Goal: Obtain resource: Download file/media

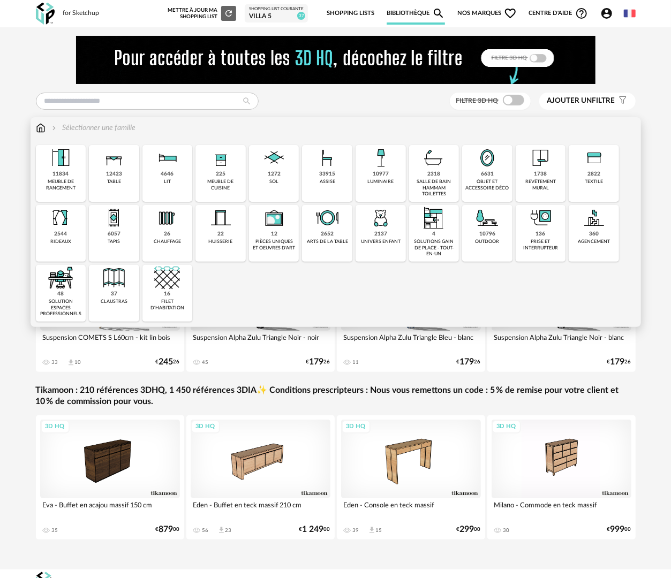
click at [536, 182] on div "revêtement mural" at bounding box center [541, 185] width 44 height 12
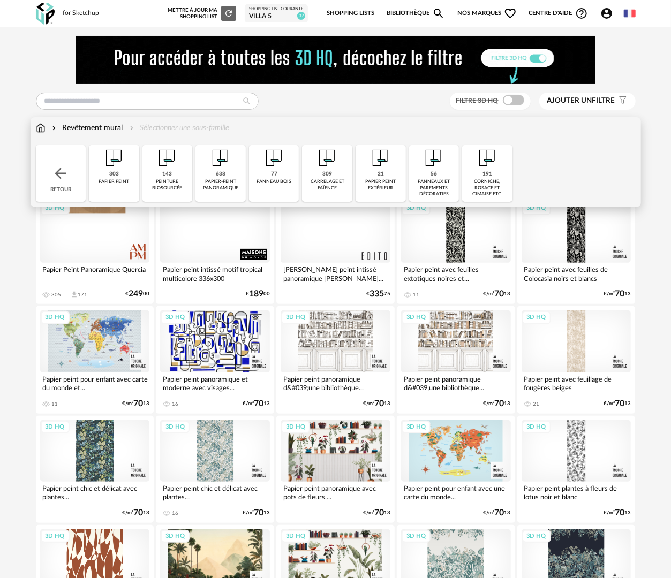
click at [185, 185] on div "peinture biosourcée" at bounding box center [168, 185] width 44 height 12
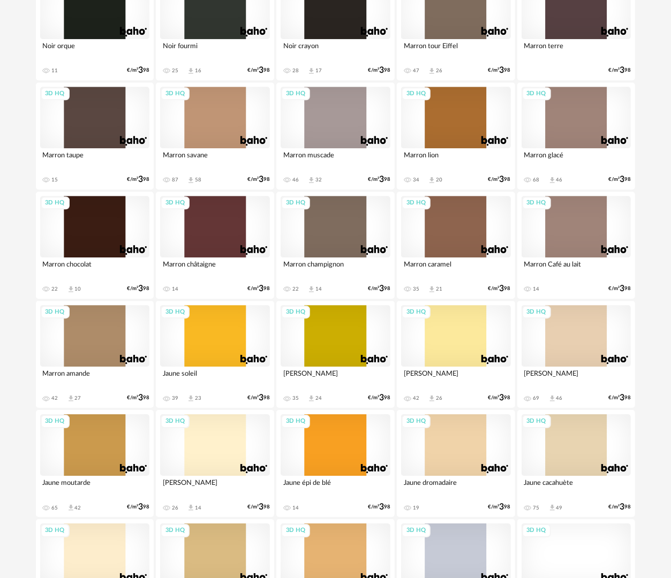
scroll to position [1445, 0]
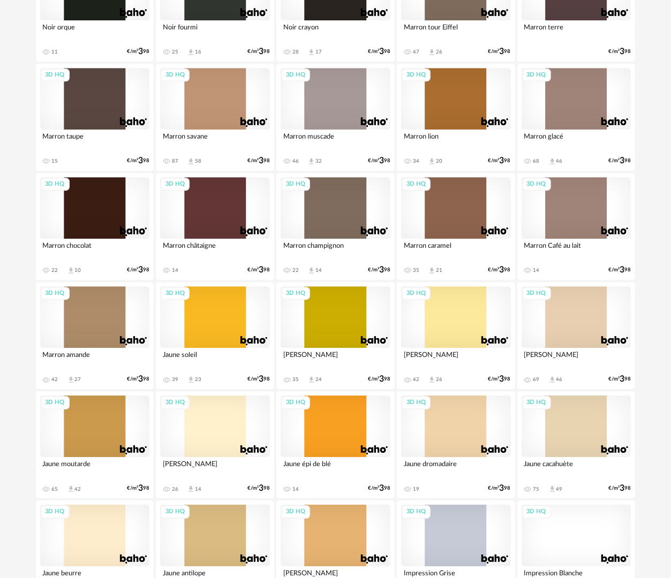
click at [89, 324] on div "3D HQ" at bounding box center [95, 317] width 110 height 62
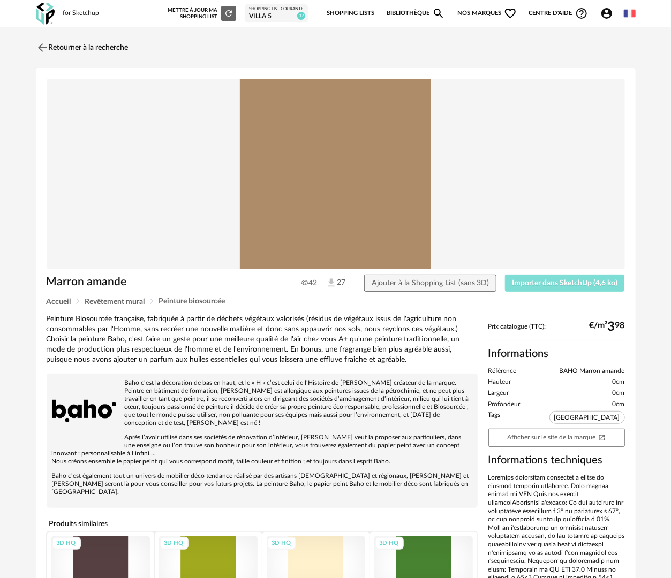
click at [555, 285] on span "Importer dans SketchUp (4,6 ko)" at bounding box center [564, 282] width 105 height 7
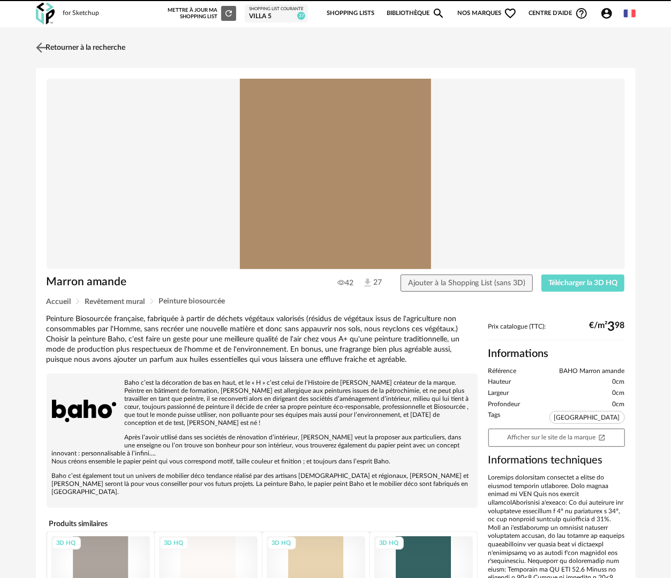
click at [100, 50] on link "Retourner à la recherche" at bounding box center [79, 48] width 93 height 24
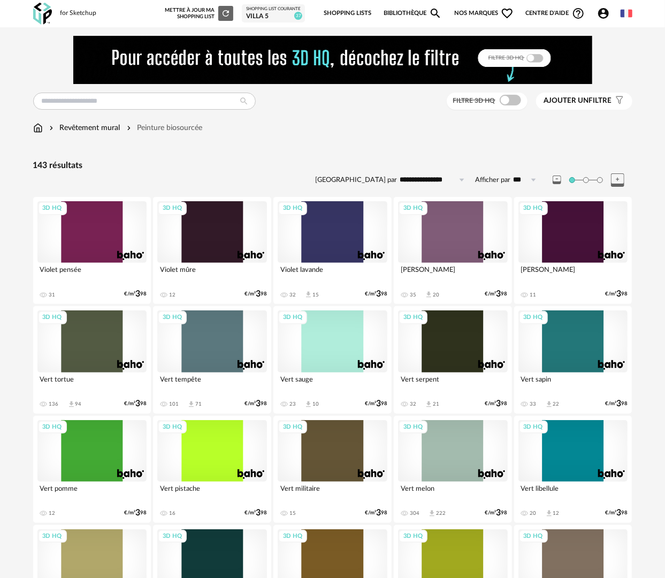
click at [405, 13] on link "Bibliothèque Magnify icon" at bounding box center [413, 13] width 59 height 22
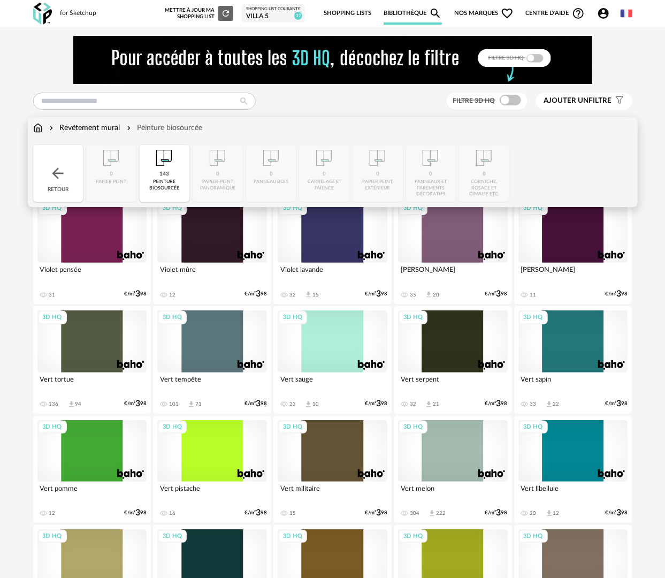
click at [41, 132] on img at bounding box center [38, 128] width 10 height 11
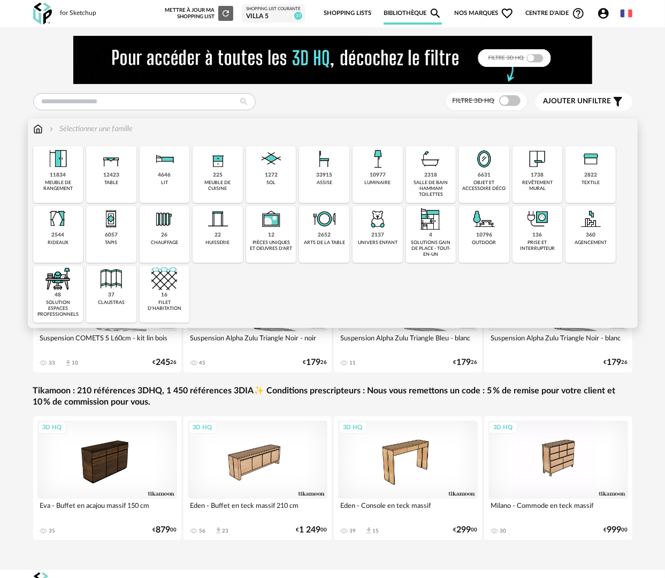
click at [171, 180] on div "4646 lit" at bounding box center [165, 174] width 50 height 57
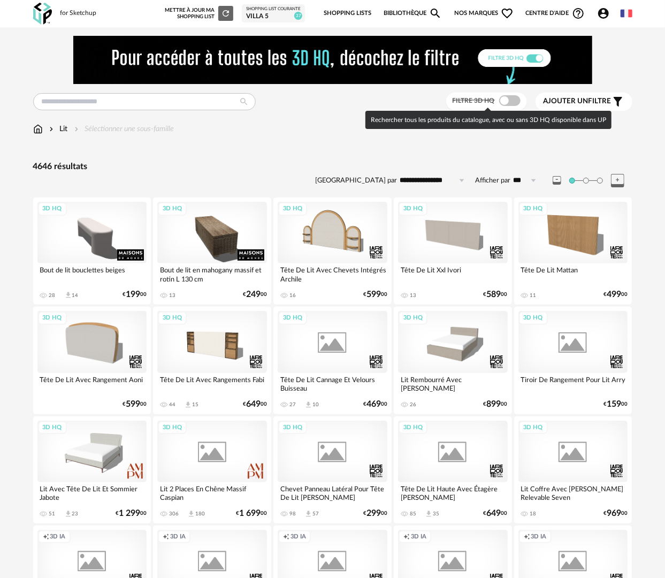
click at [507, 100] on span at bounding box center [509, 100] width 21 height 11
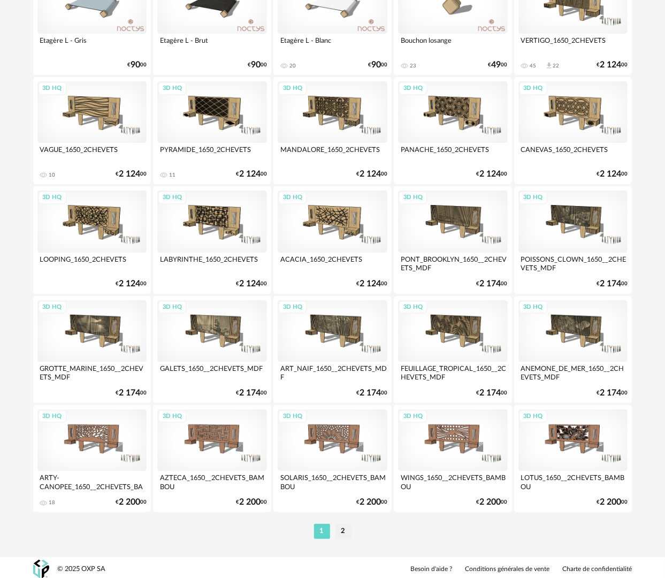
scroll to position [1872, 0]
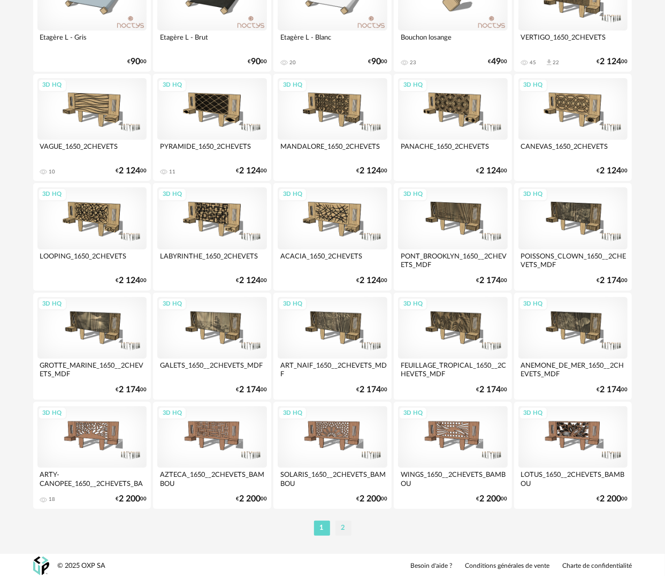
drag, startPoint x: 340, startPoint y: 533, endPoint x: 344, endPoint y: 525, distance: 9.1
click at [340, 533] on li "2" at bounding box center [344, 528] width 16 height 15
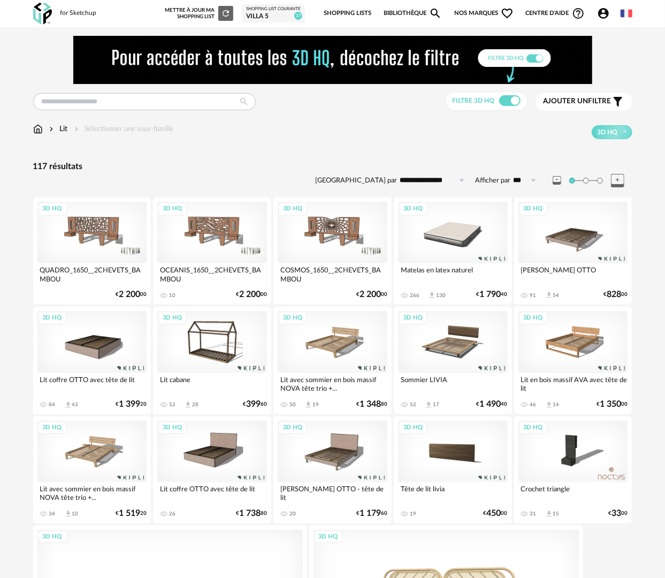
click at [79, 360] on div "3D HQ" at bounding box center [92, 342] width 110 height 62
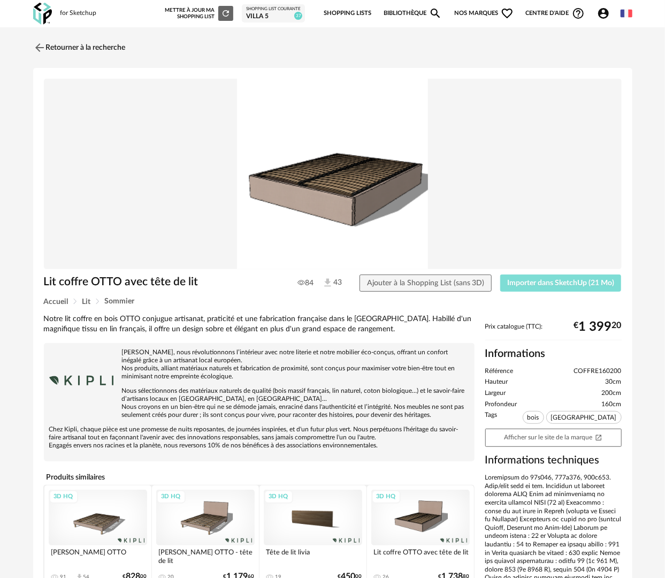
click at [558, 287] on button "Importer dans SketchUp (21 Mo)" at bounding box center [560, 283] width 121 height 17
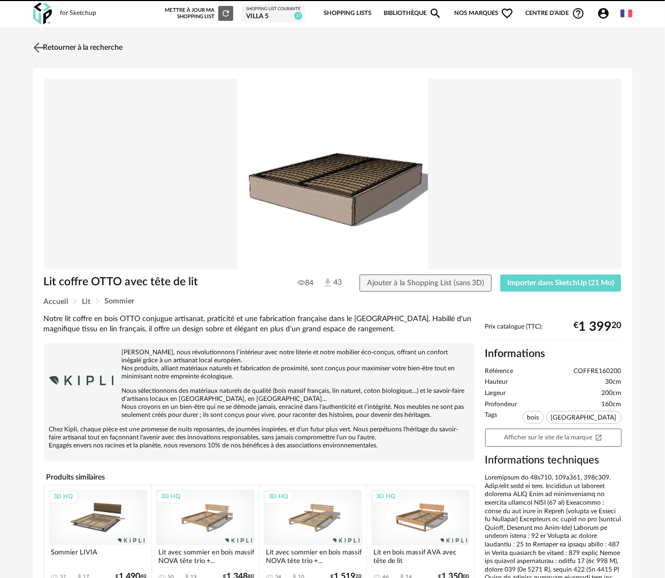
click at [67, 43] on link "Retourner à la recherche" at bounding box center [77, 48] width 93 height 24
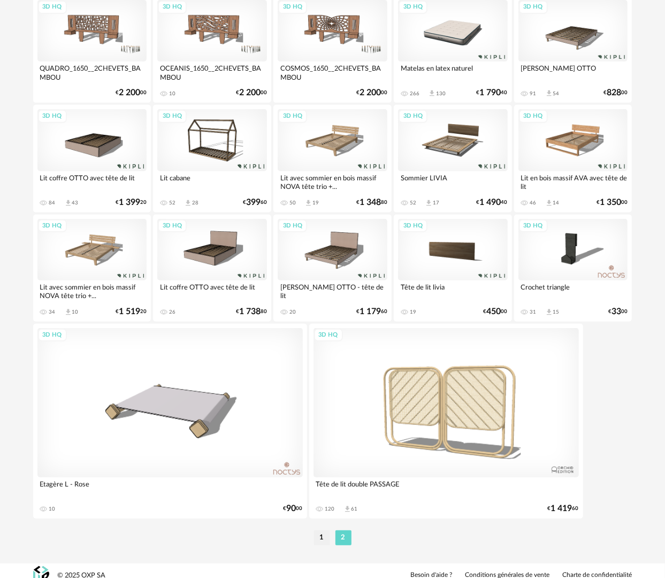
scroll to position [210, 0]
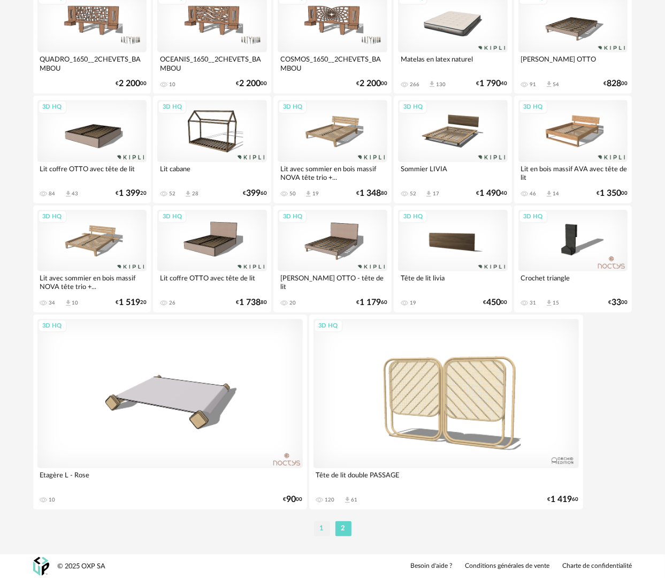
click at [322, 533] on li "1" at bounding box center [322, 528] width 16 height 15
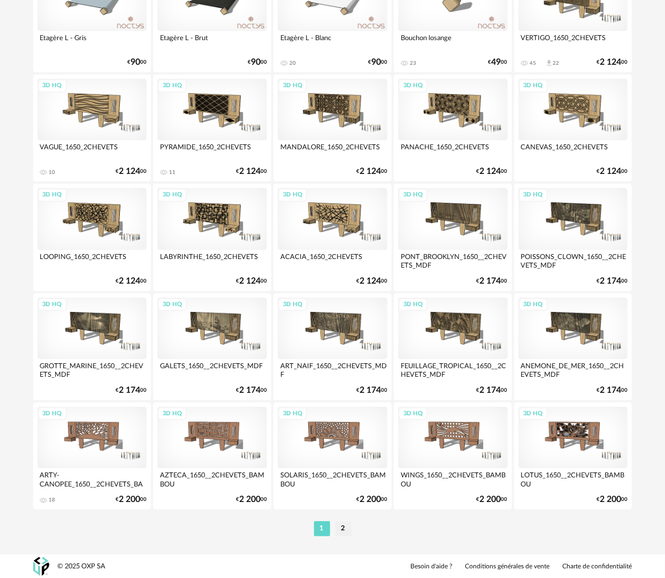
scroll to position [1871, 0]
click at [346, 525] on li "2" at bounding box center [344, 528] width 16 height 15
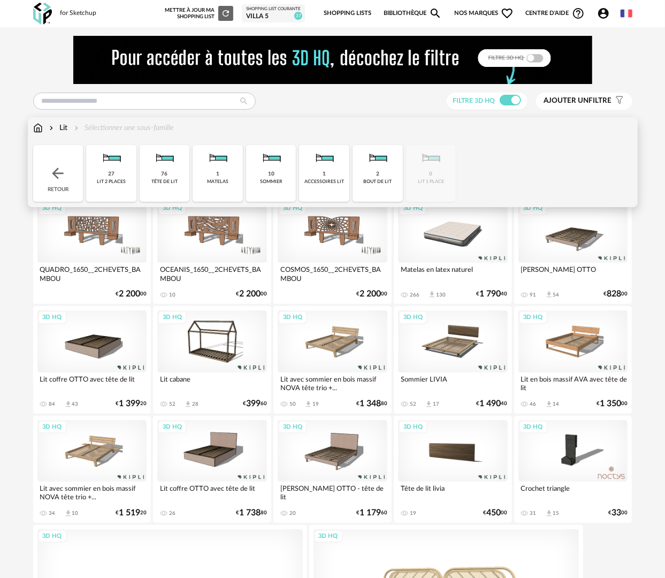
click at [217, 180] on div "matelas" at bounding box center [217, 182] width 21 height 6
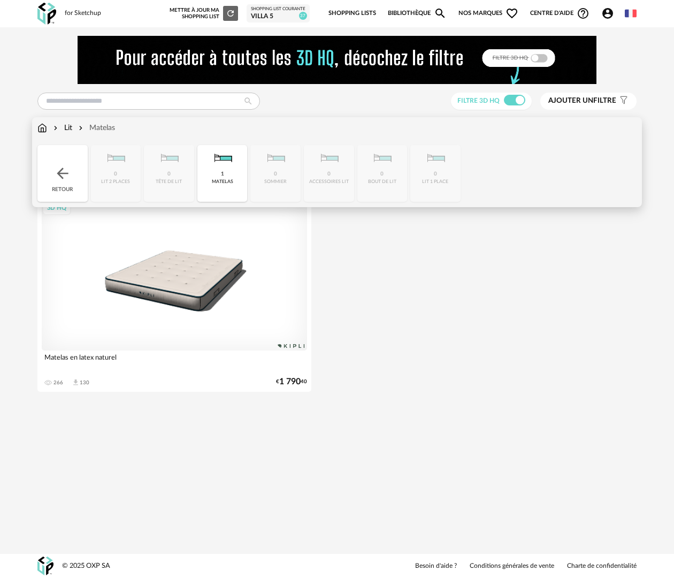
click at [67, 181] on img at bounding box center [62, 173] width 17 height 17
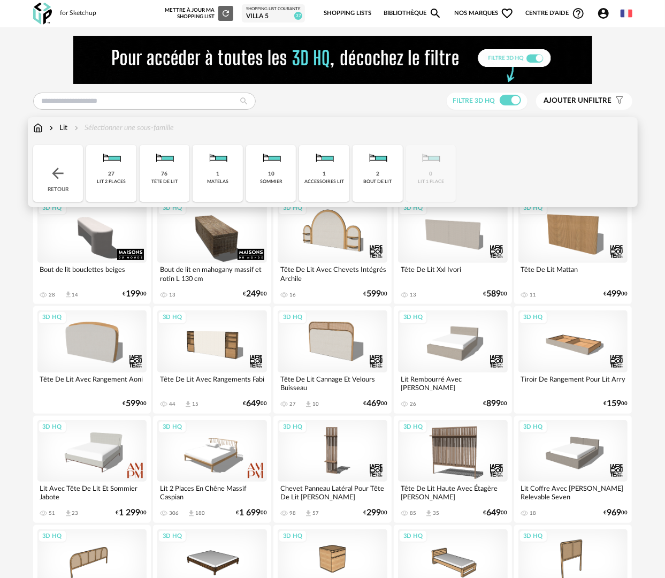
click at [64, 187] on div "Retour" at bounding box center [58, 173] width 50 height 57
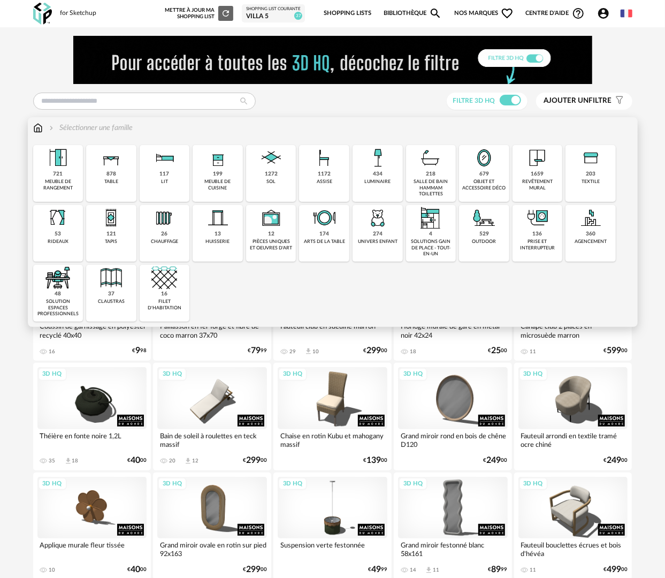
click at [592, 192] on div "203 textile" at bounding box center [591, 173] width 50 height 57
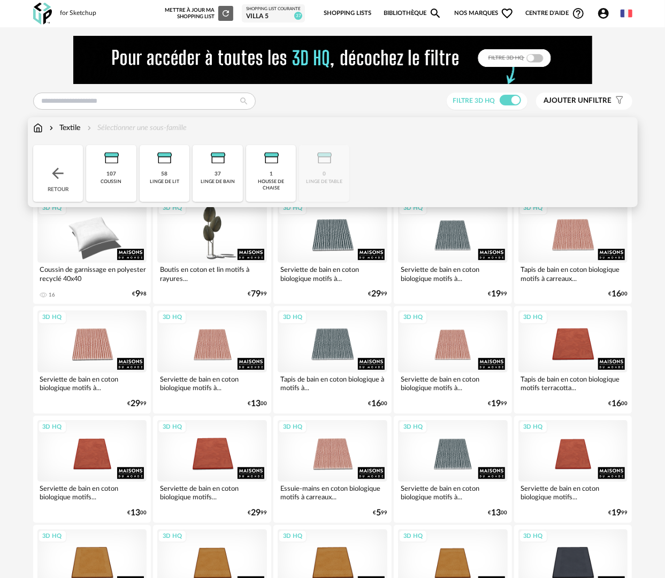
click at [166, 193] on div "58 linge de lit" at bounding box center [165, 173] width 50 height 57
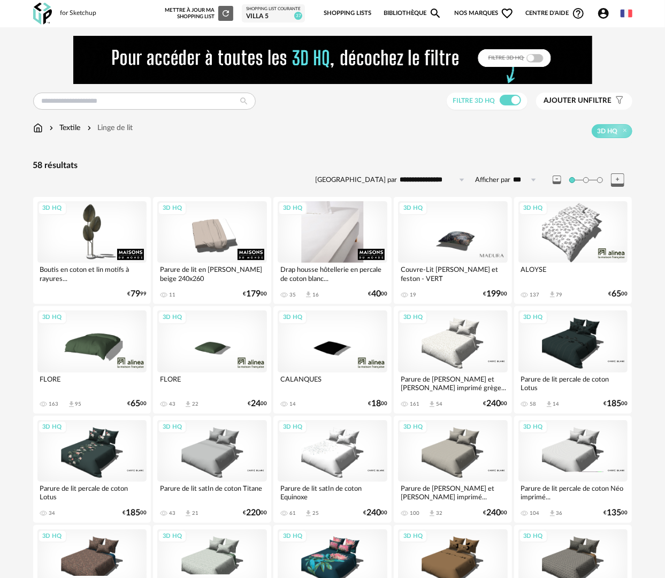
click at [335, 234] on div "3D HQ" at bounding box center [333, 232] width 110 height 62
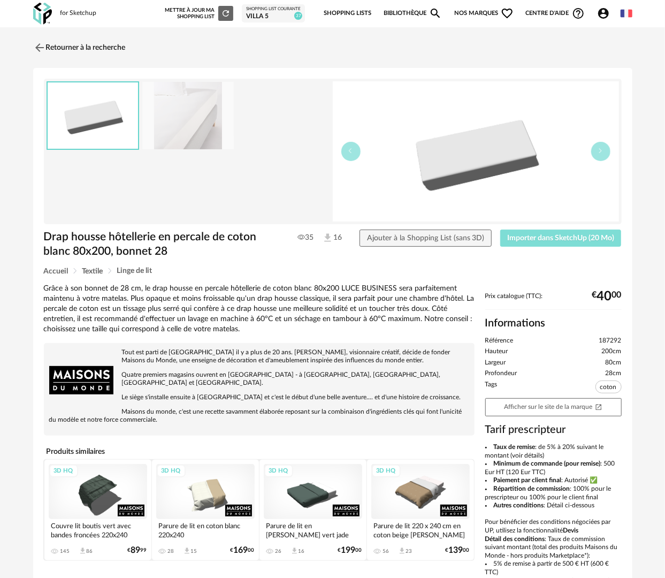
click at [535, 240] on span "Importer dans SketchUp (20 Mo)" at bounding box center [560, 237] width 107 height 7
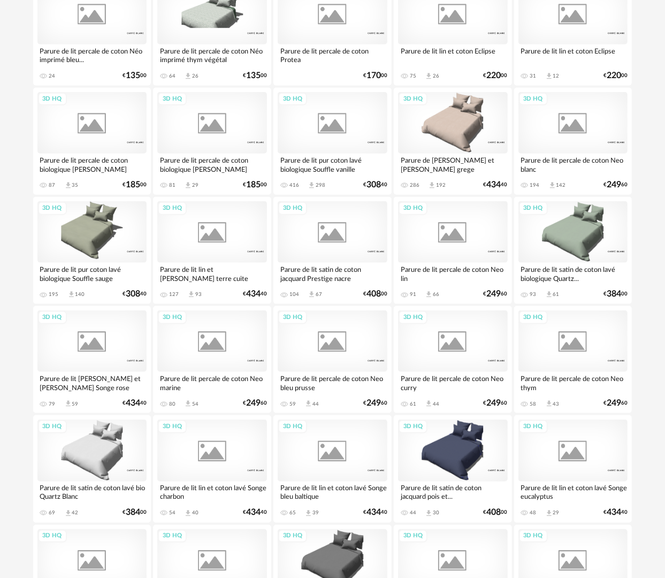
scroll to position [477, 0]
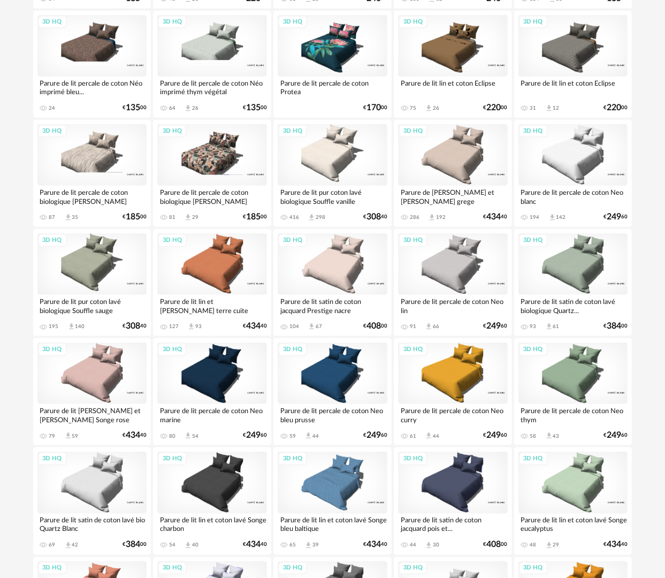
click at [325, 184] on div "3D HQ" at bounding box center [333, 155] width 110 height 62
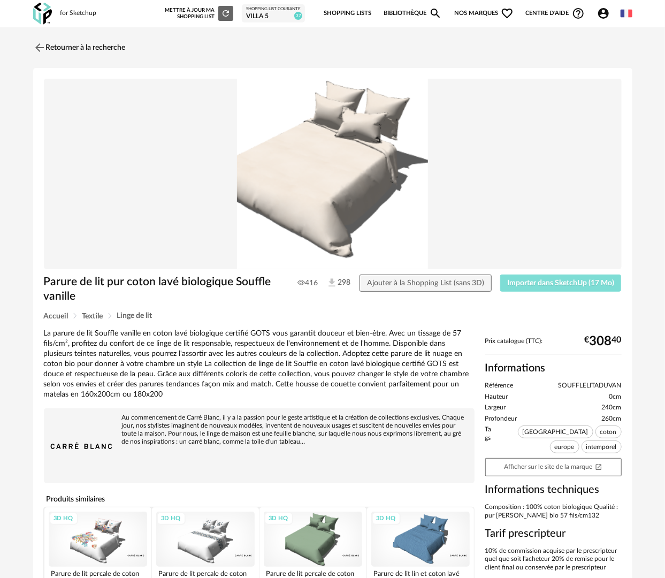
click at [550, 288] on button "Importer dans SketchUp (17 Mo)" at bounding box center [560, 283] width 121 height 17
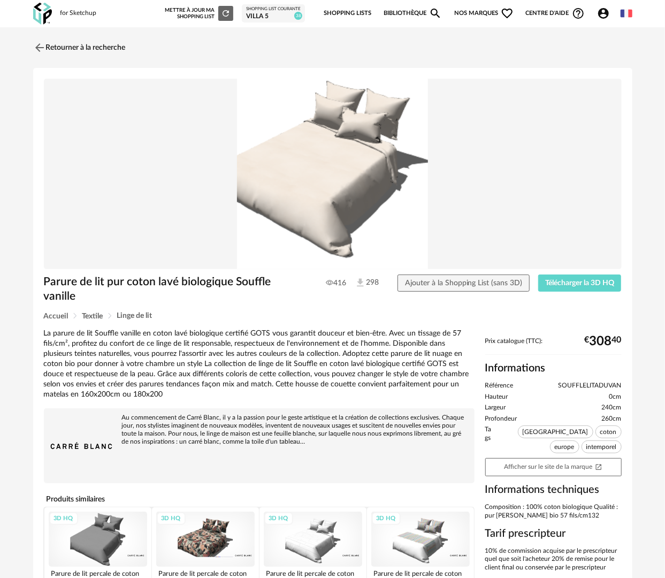
click at [396, 13] on link "Bibliothèque Magnify icon" at bounding box center [413, 13] width 59 height 22
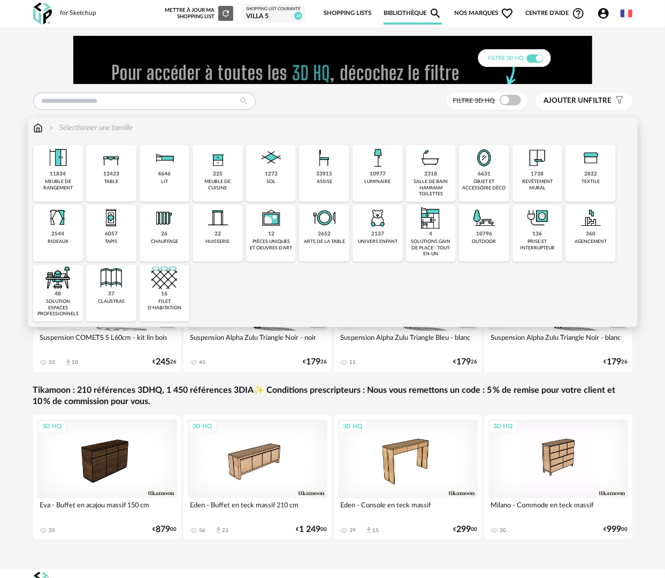
click at [101, 184] on div "12423 table" at bounding box center [111, 173] width 50 height 57
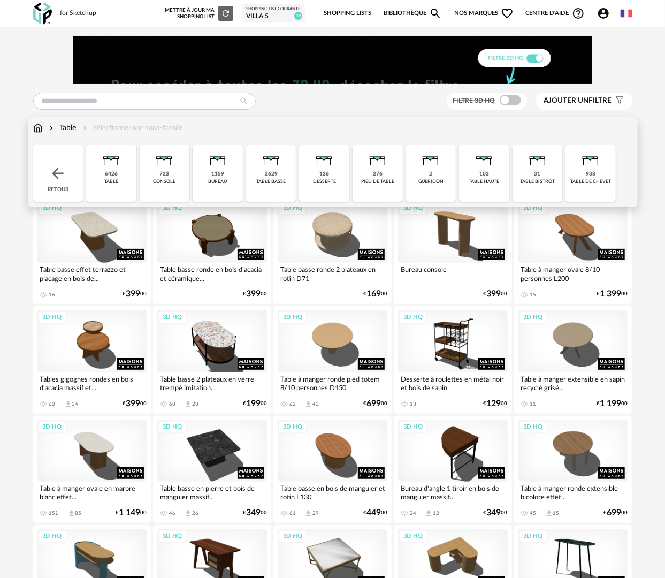
click at [607, 181] on div "table de chevet" at bounding box center [591, 182] width 41 height 6
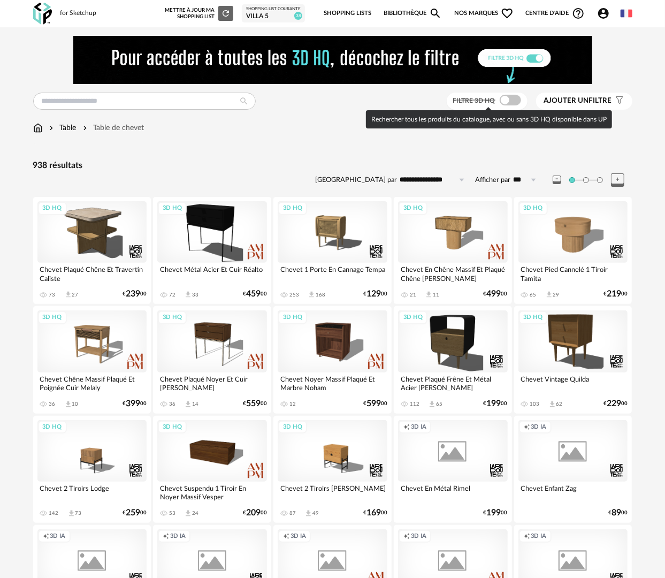
click at [504, 98] on span at bounding box center [510, 100] width 21 height 11
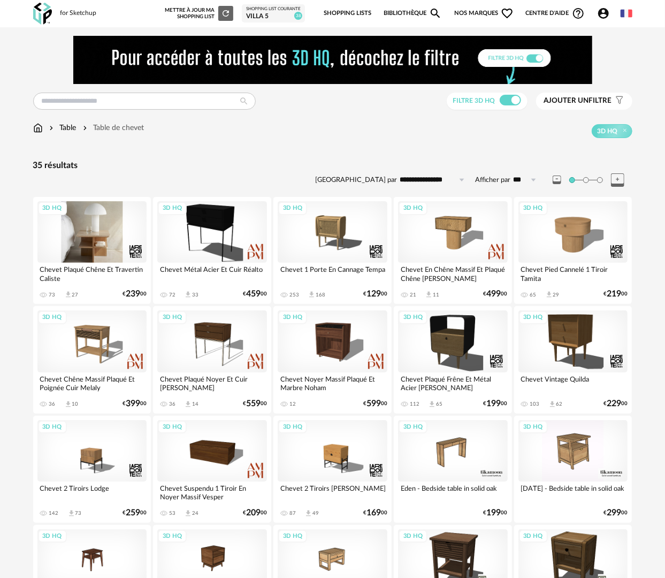
click at [74, 240] on div "3D HQ" at bounding box center [92, 232] width 110 height 62
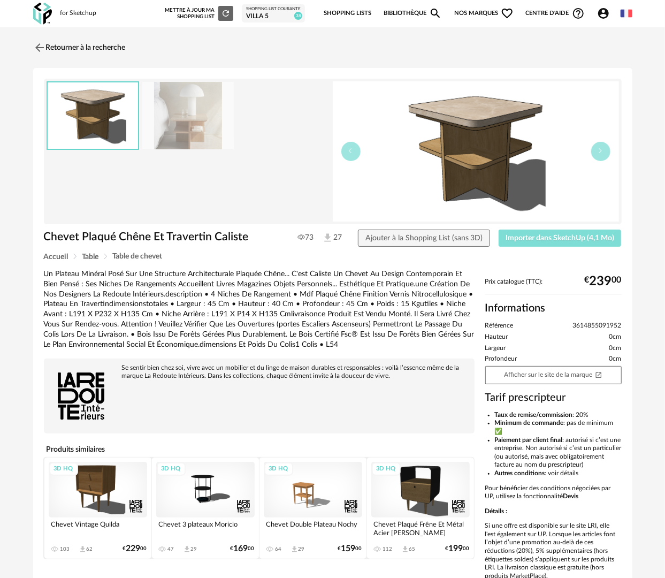
click at [527, 239] on span "Importer dans SketchUp (4,1 Mo)" at bounding box center [560, 237] width 109 height 7
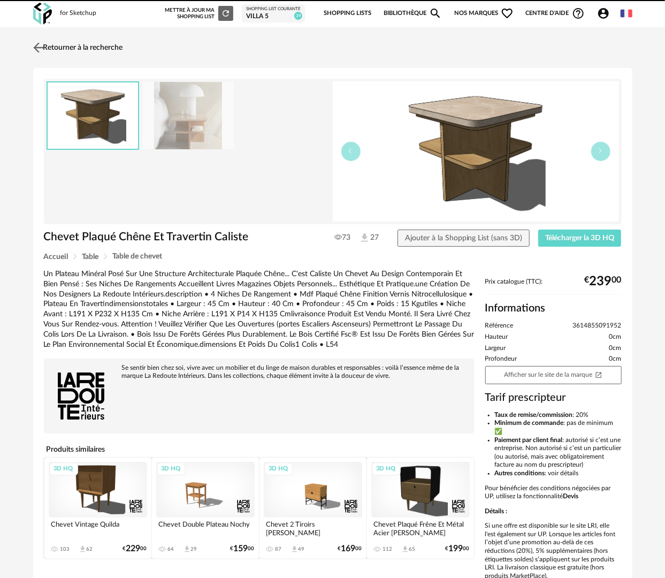
click at [76, 47] on link "Retourner à la recherche" at bounding box center [77, 48] width 93 height 24
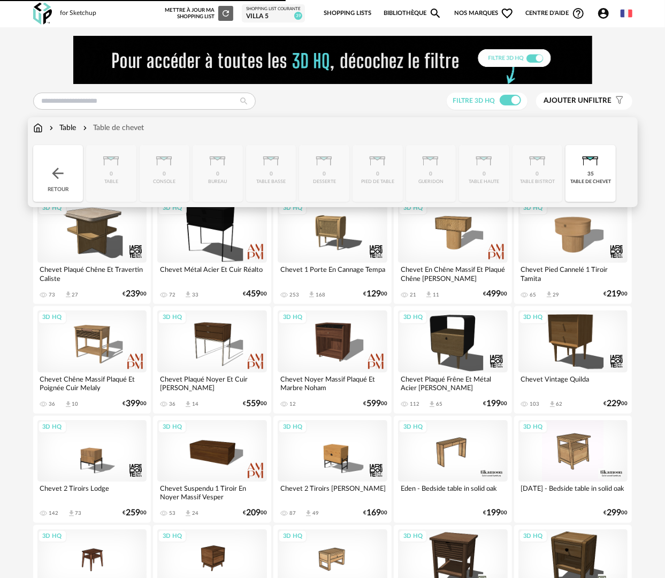
click at [37, 125] on img at bounding box center [38, 128] width 10 height 11
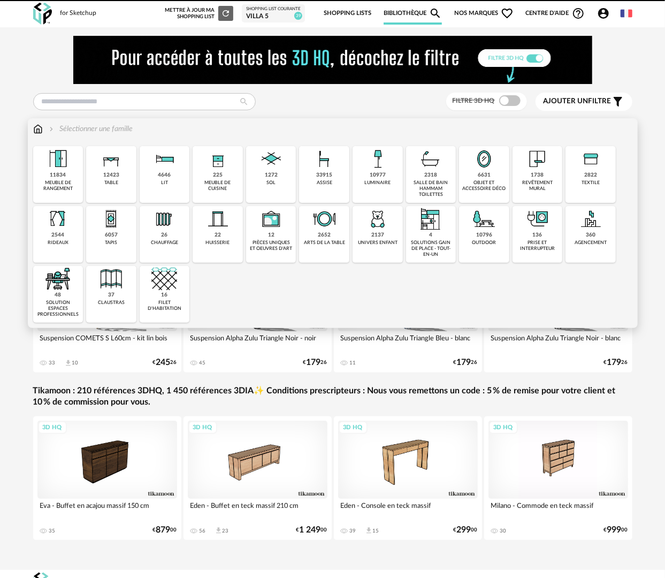
click at [382, 189] on div "10977 luminaire" at bounding box center [378, 174] width 50 height 57
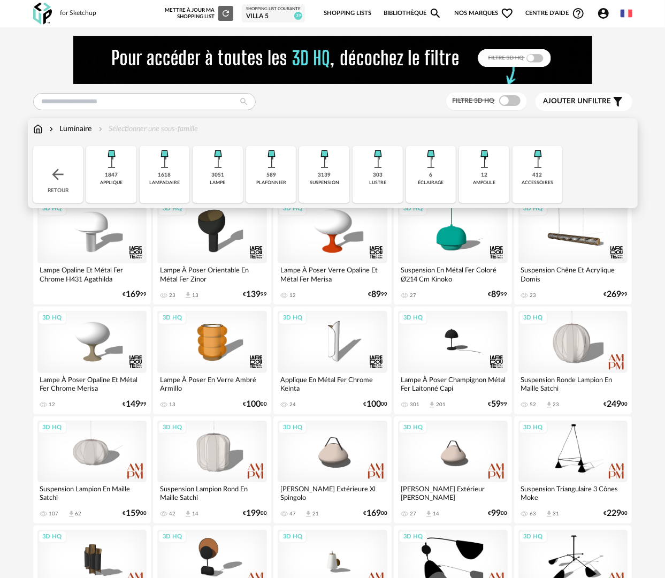
click at [316, 186] on div "3139 suspension" at bounding box center [324, 174] width 50 height 57
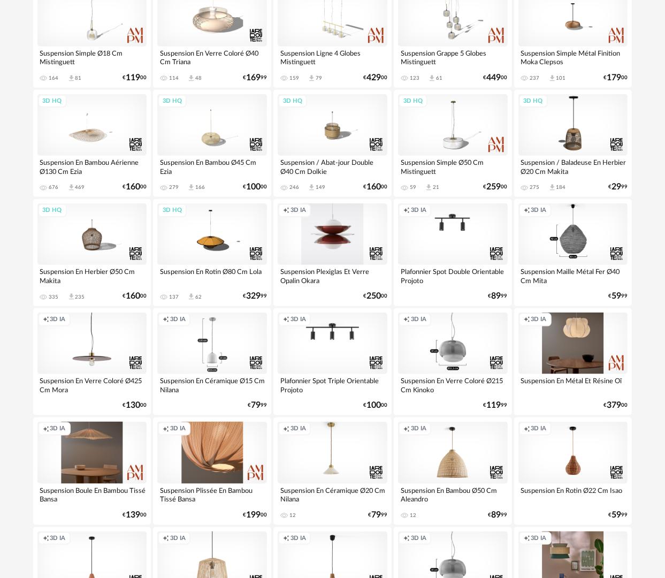
scroll to position [482, 0]
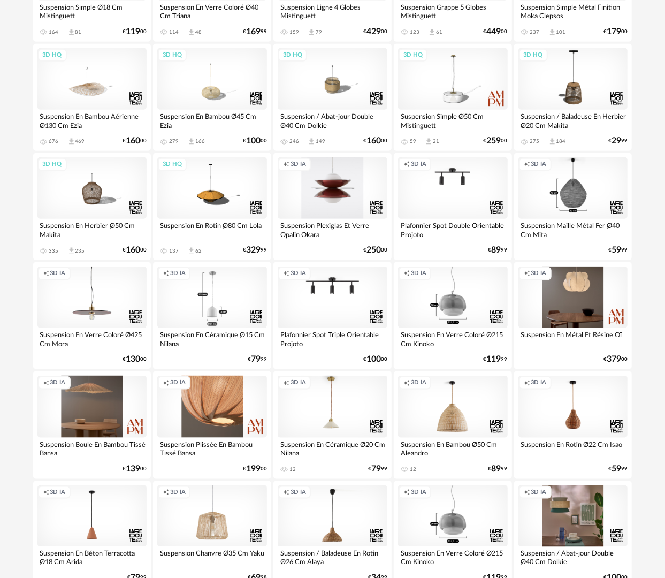
click at [569, 203] on div "Creation icon 3D IA" at bounding box center [574, 188] width 110 height 62
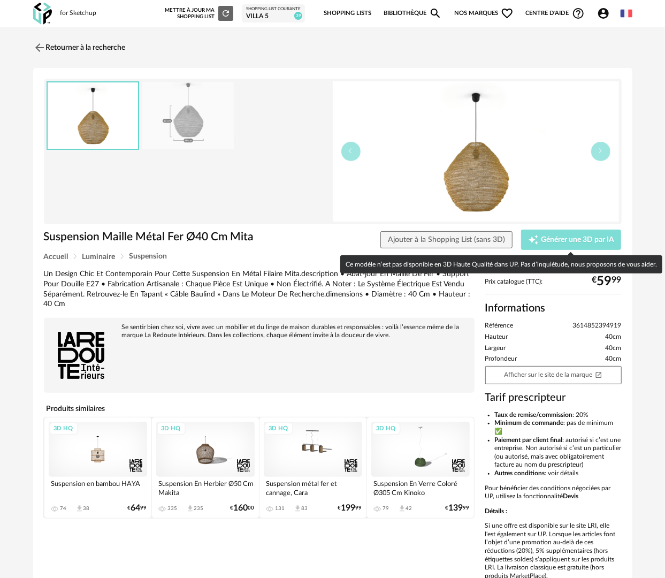
click at [554, 234] on div "Creation icon Générer une 3D par IA" at bounding box center [571, 239] width 86 height 11
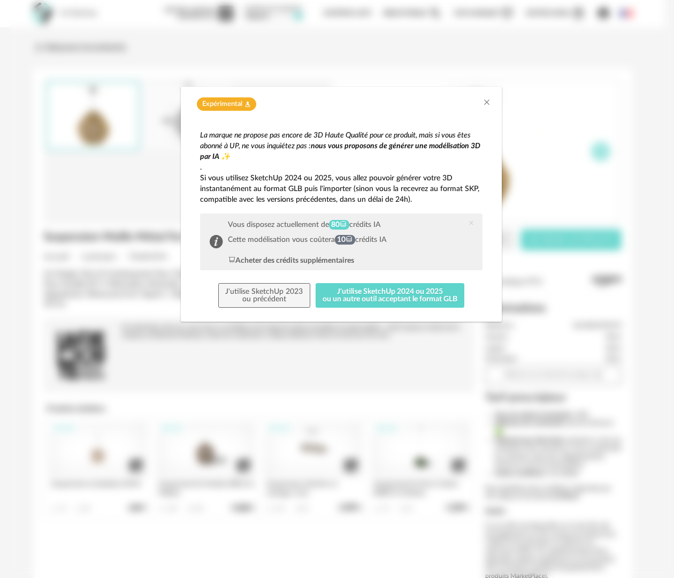
click at [488, 96] on div "Expérimental Flask icon" at bounding box center [341, 101] width 321 height 29
click at [486, 100] on icon "Close" at bounding box center [487, 102] width 9 height 9
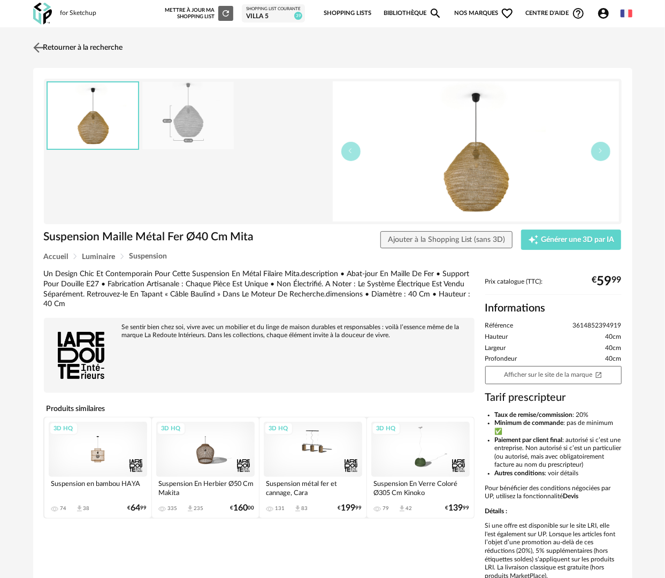
click at [92, 46] on link "Retourner à la recherche" at bounding box center [77, 48] width 93 height 24
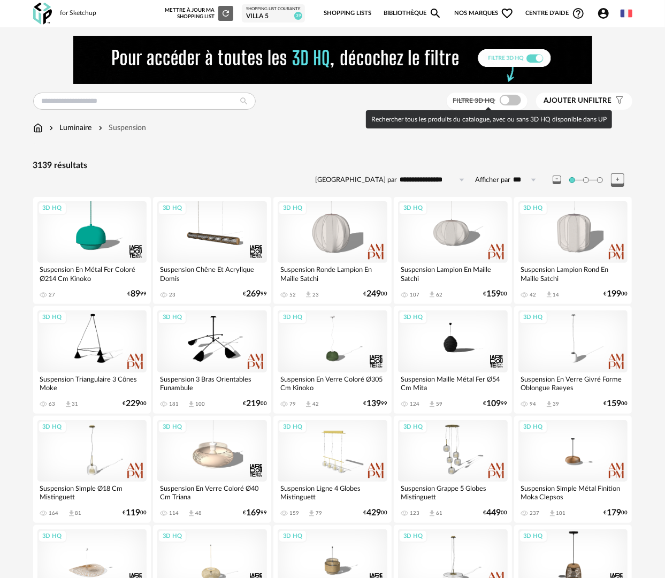
click at [509, 101] on span at bounding box center [510, 100] width 21 height 11
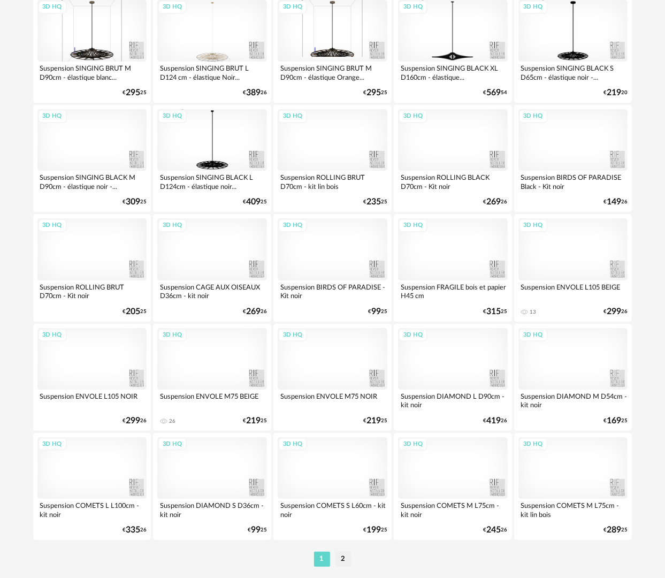
scroll to position [1871, 0]
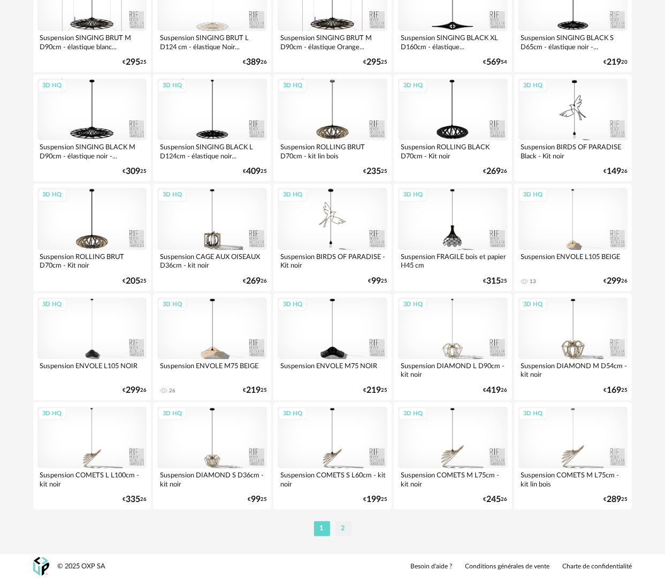
click at [341, 523] on li "2" at bounding box center [344, 528] width 16 height 15
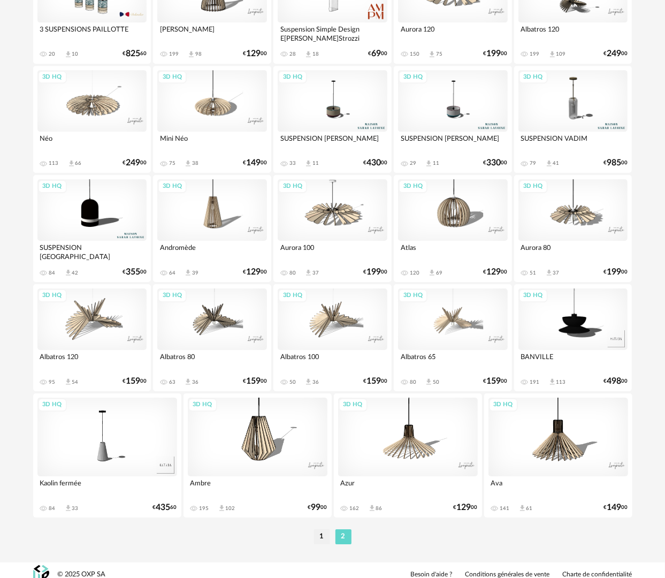
scroll to position [1670, 0]
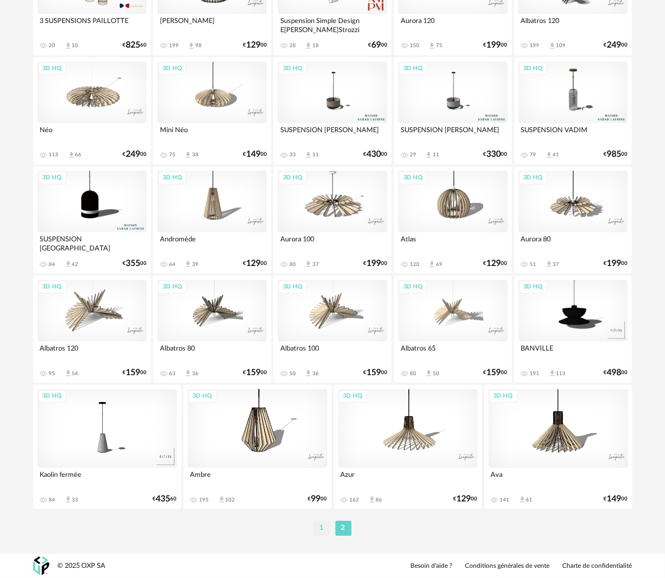
click at [323, 523] on li "1" at bounding box center [322, 528] width 16 height 15
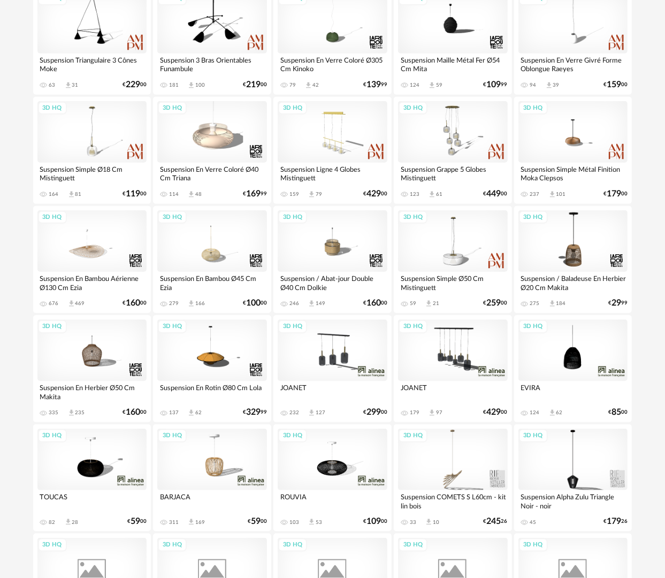
scroll to position [321, 0]
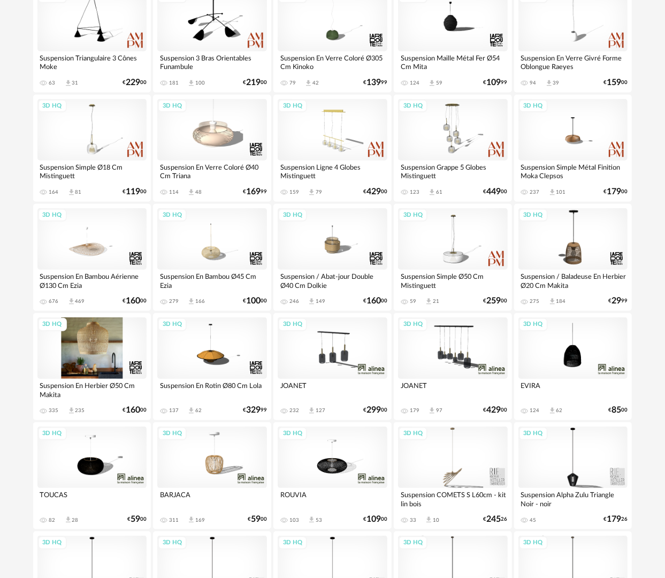
click at [126, 353] on div "3D HQ" at bounding box center [92, 348] width 110 height 62
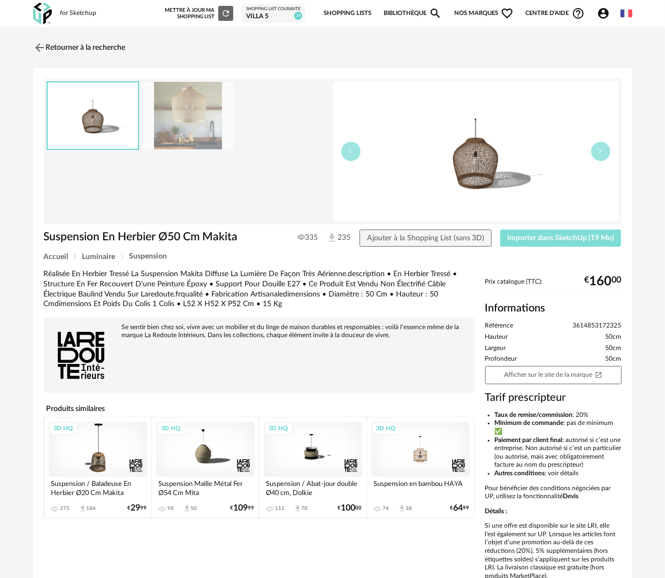
click at [533, 241] on span "Importer dans SketchUp (19 Mo)" at bounding box center [560, 237] width 107 height 7
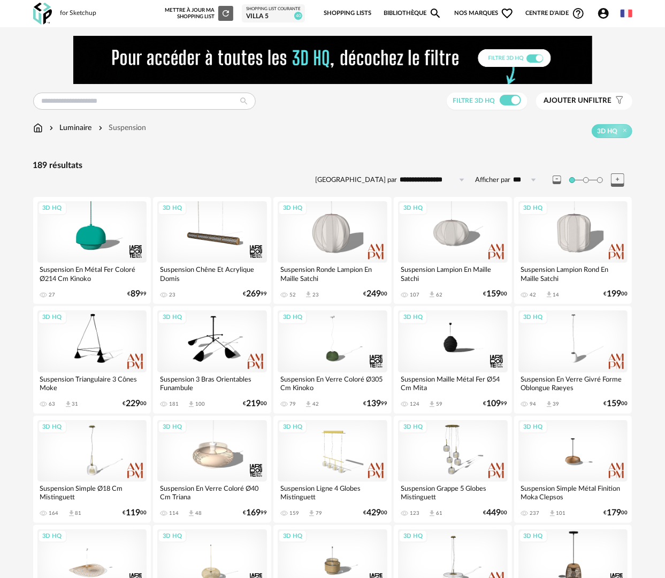
click at [402, 10] on link "Bibliothèque Magnify icon" at bounding box center [413, 13] width 59 height 22
click at [36, 128] on img at bounding box center [38, 128] width 10 height 11
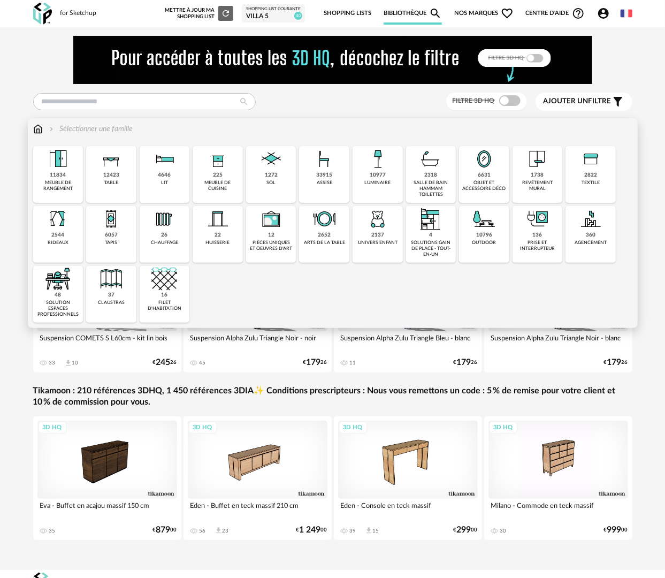
click at [489, 188] on div "objet et accessoire déco" at bounding box center [484, 186] width 44 height 12
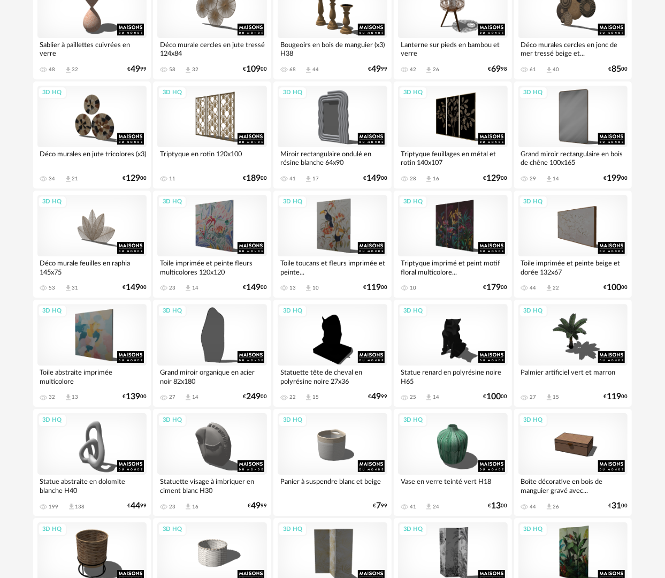
scroll to position [1499, 0]
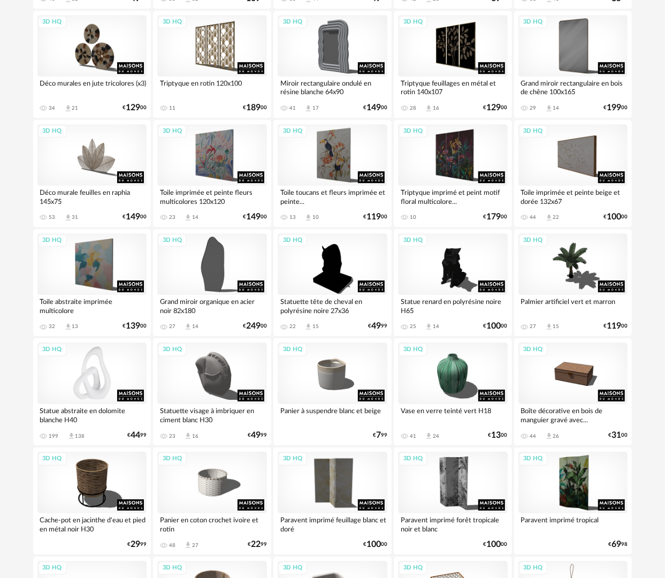
click at [91, 383] on div "3D HQ" at bounding box center [92, 374] width 110 height 62
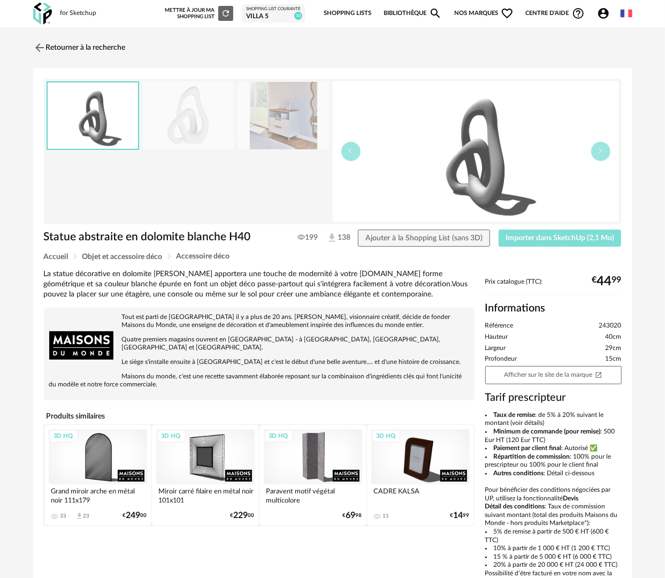
click at [518, 237] on span "Importer dans SketchUp (2,1 Mo)" at bounding box center [560, 237] width 109 height 7
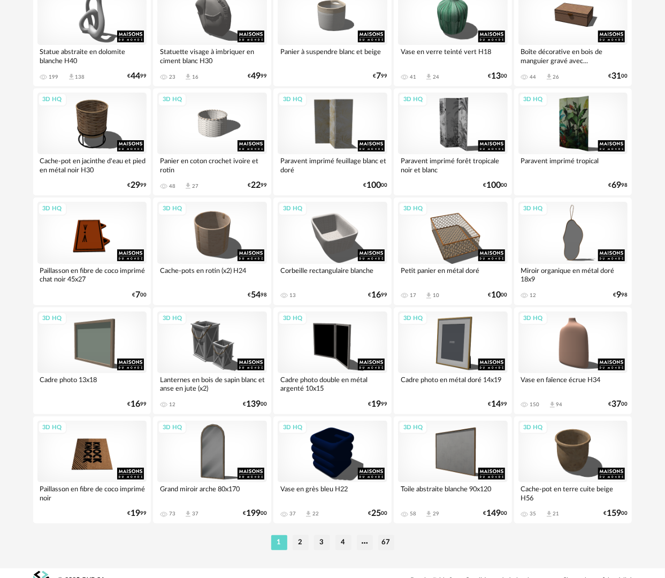
scroll to position [1871, 0]
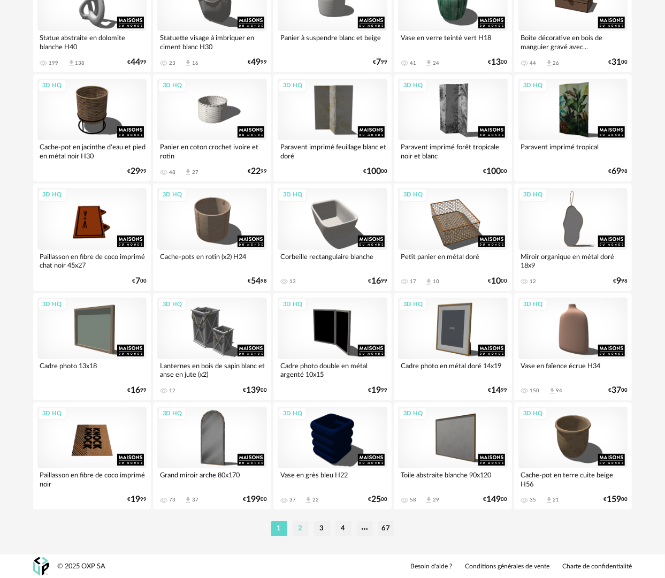
click at [300, 533] on li "2" at bounding box center [301, 528] width 16 height 15
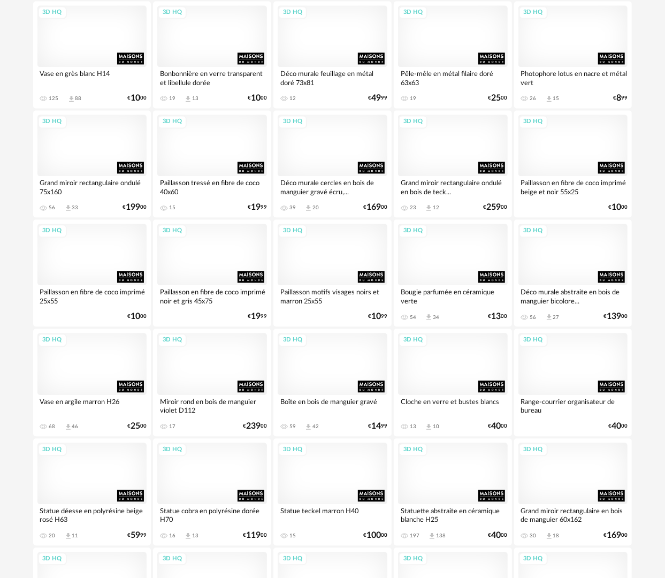
scroll to position [1231, 0]
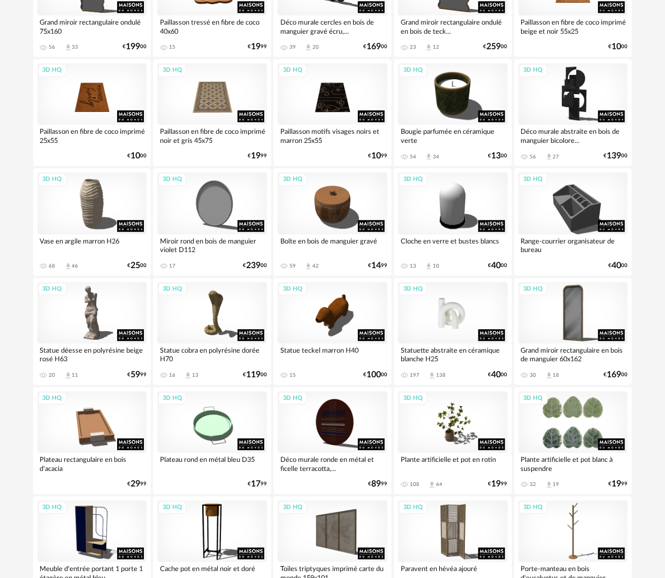
click at [443, 324] on div "3D HQ" at bounding box center [453, 313] width 110 height 62
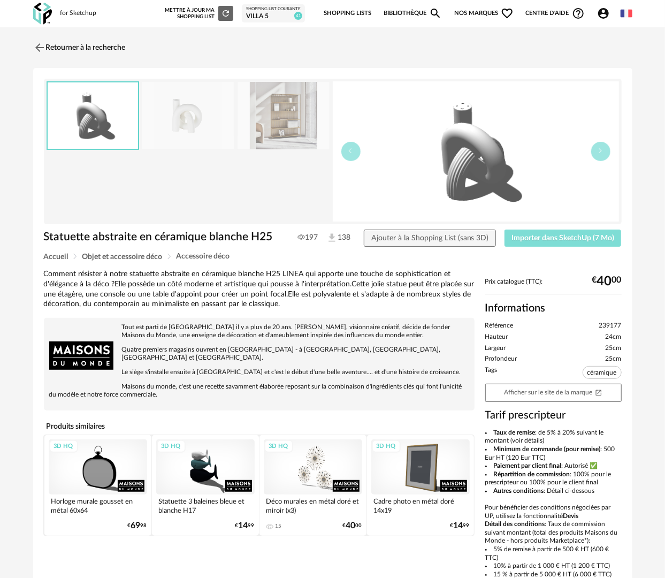
click at [582, 234] on span "Importer dans SketchUp (7 Mo)" at bounding box center [563, 237] width 103 height 7
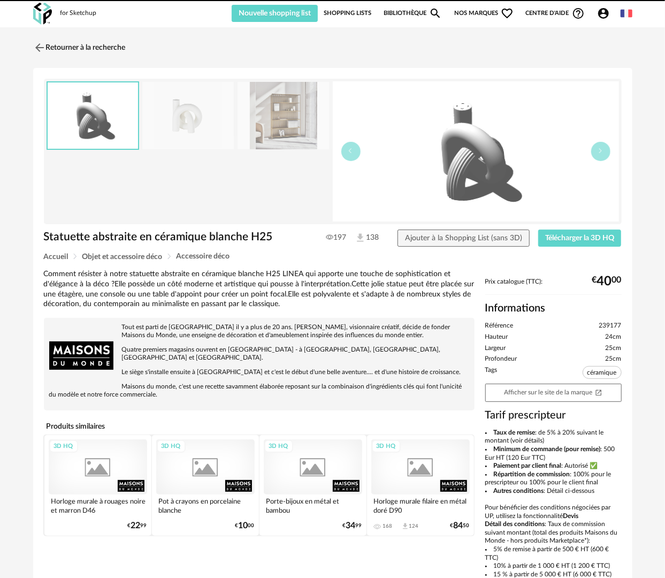
click at [416, 13] on link "Bibliothèque Magnify icon" at bounding box center [413, 13] width 59 height 17
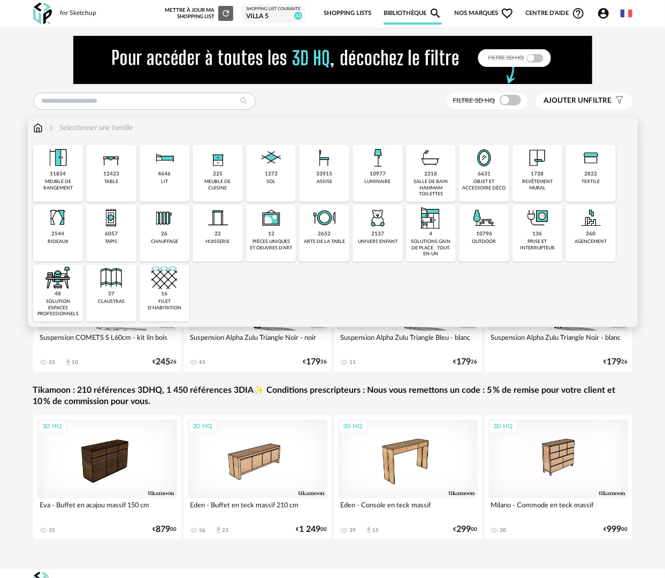
click at [94, 181] on div "12423 table" at bounding box center [111, 173] width 50 height 57
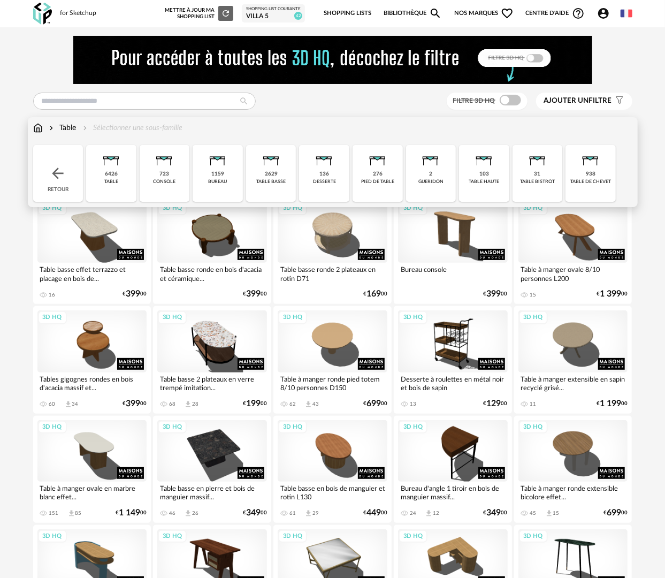
click at [160, 191] on div "723 console" at bounding box center [165, 173] width 50 height 57
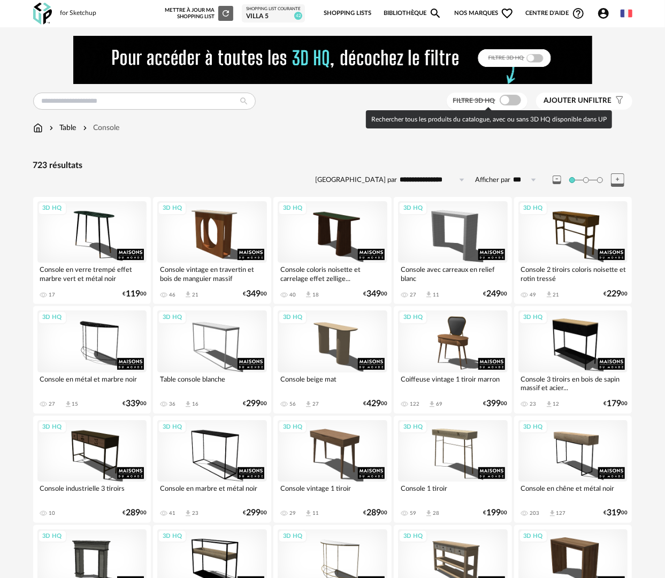
click at [506, 93] on div "Filtre 3D HQ" at bounding box center [487, 102] width 81 height 18
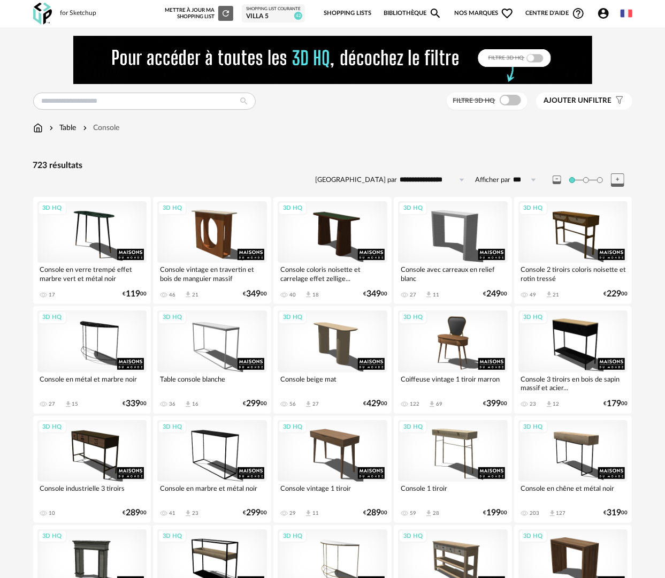
click at [508, 96] on span at bounding box center [510, 100] width 21 height 11
click at [466, 248] on div "3D HQ" at bounding box center [453, 232] width 110 height 62
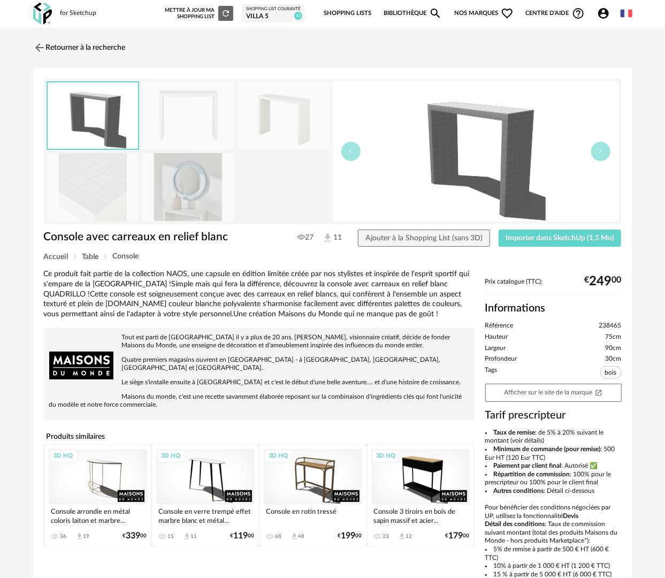
click at [174, 195] on img at bounding box center [188, 187] width 92 height 68
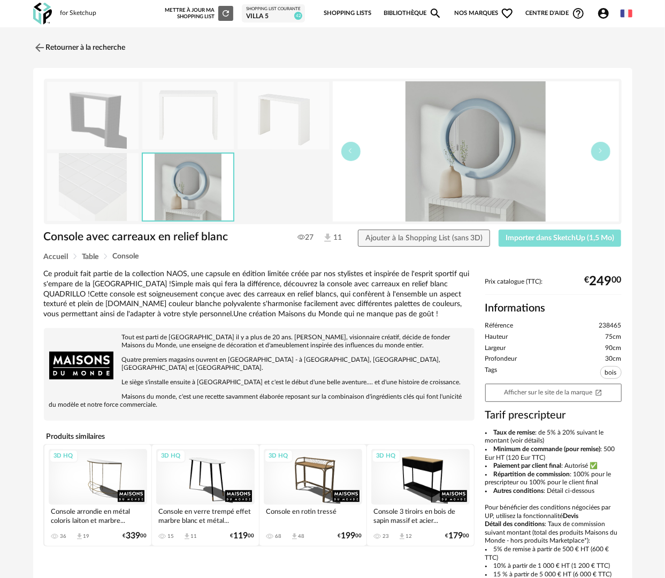
click at [552, 240] on span "Importer dans SketchUp (1,5 Mo)" at bounding box center [560, 237] width 109 height 7
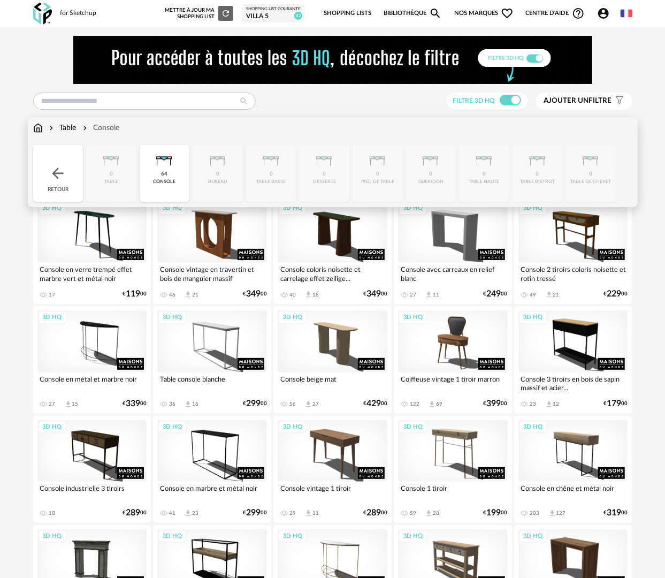
click at [41, 125] on img at bounding box center [38, 128] width 10 height 11
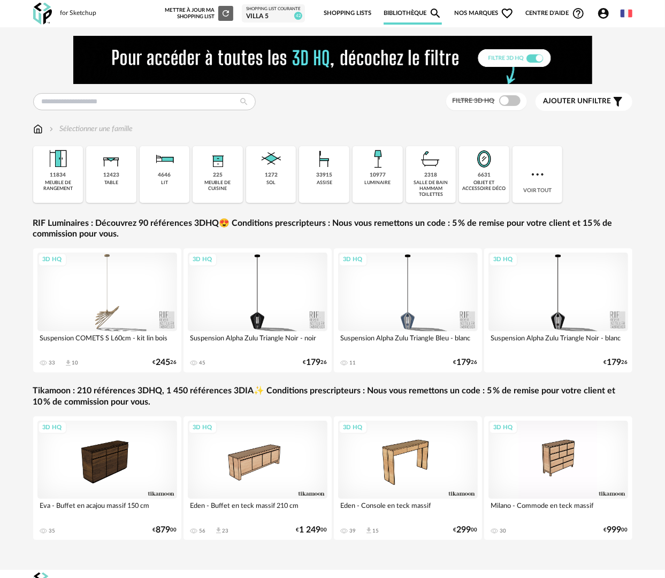
click at [324, 180] on div "assise" at bounding box center [325, 183] width 16 height 6
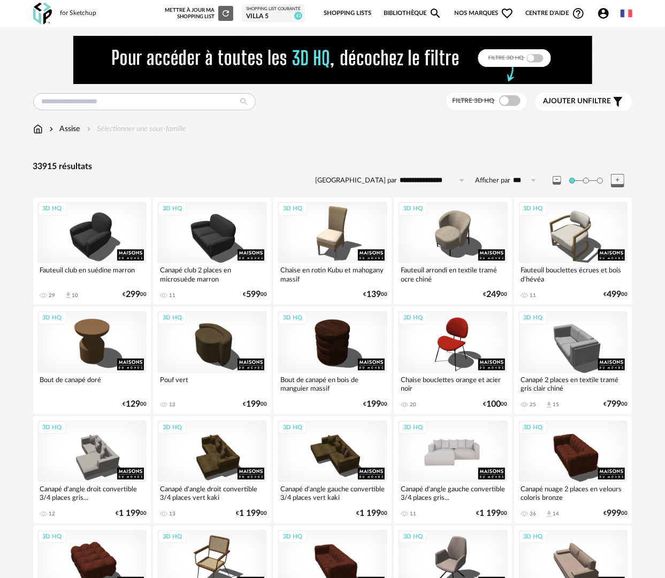
scroll to position [54, 0]
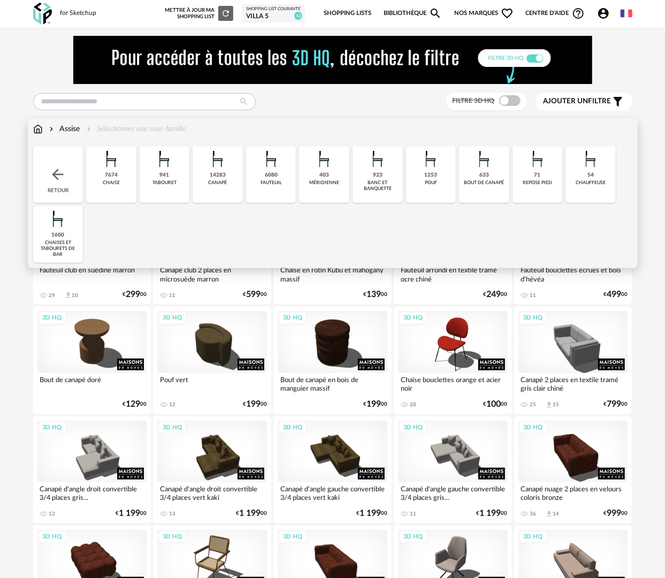
click at [426, 178] on div "1253" at bounding box center [430, 175] width 13 height 7
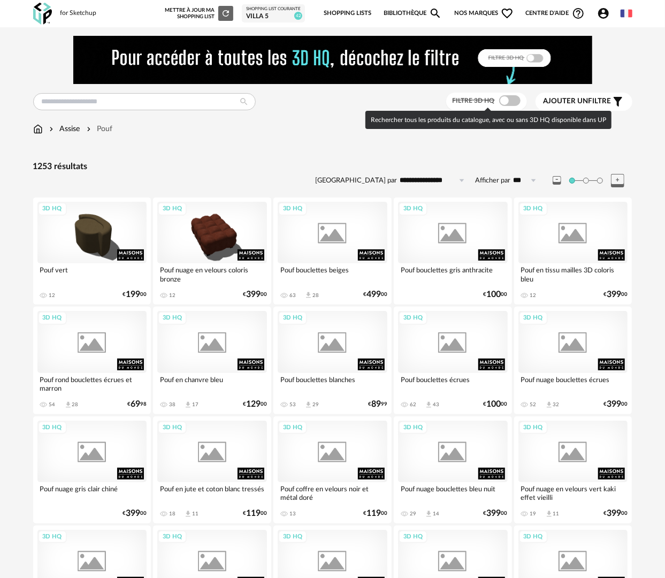
click at [505, 99] on span at bounding box center [509, 100] width 21 height 11
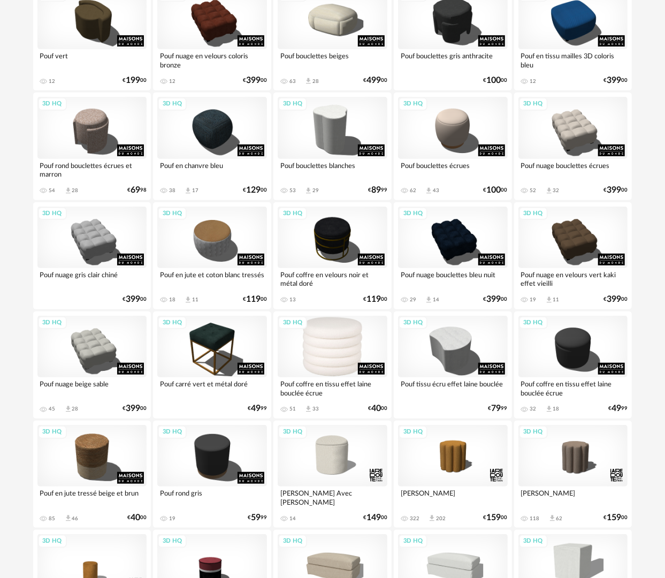
scroll to position [375, 0]
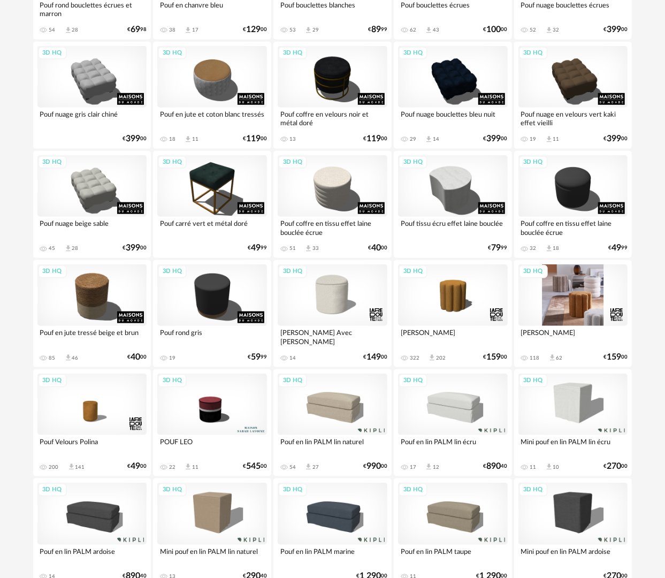
click at [576, 315] on div "3D HQ" at bounding box center [574, 295] width 110 height 62
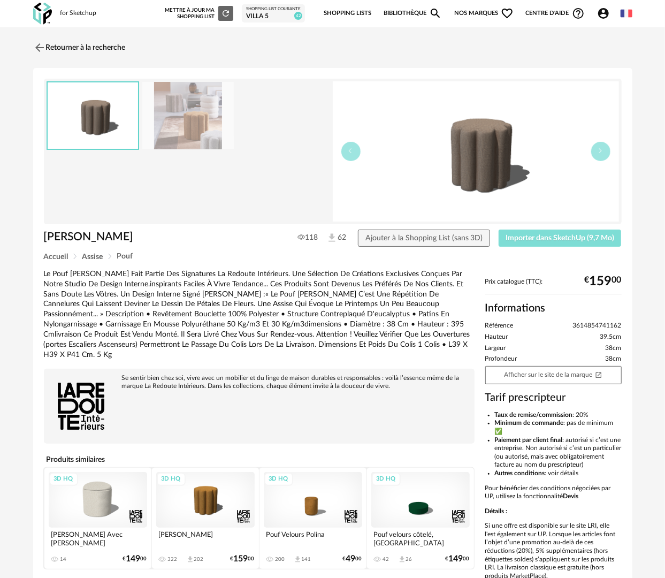
click at [514, 239] on span "Importer dans SketchUp (9,7 Mo)" at bounding box center [560, 237] width 109 height 7
click at [66, 50] on link "Retourner à la recherche" at bounding box center [77, 48] width 93 height 24
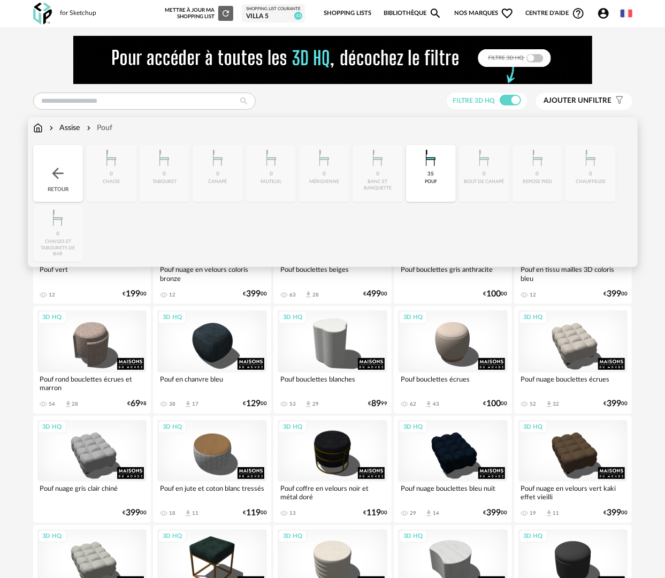
click at [81, 171] on div "Retour" at bounding box center [58, 173] width 50 height 57
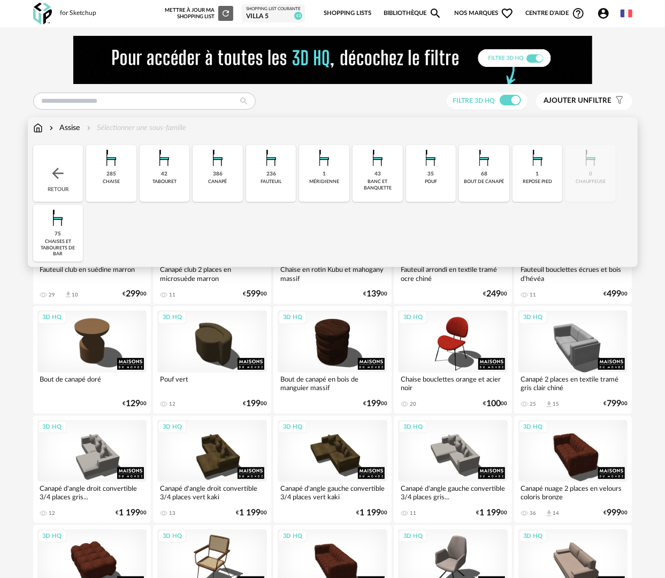
click at [374, 174] on div "43 banc et banquette" at bounding box center [378, 173] width 50 height 57
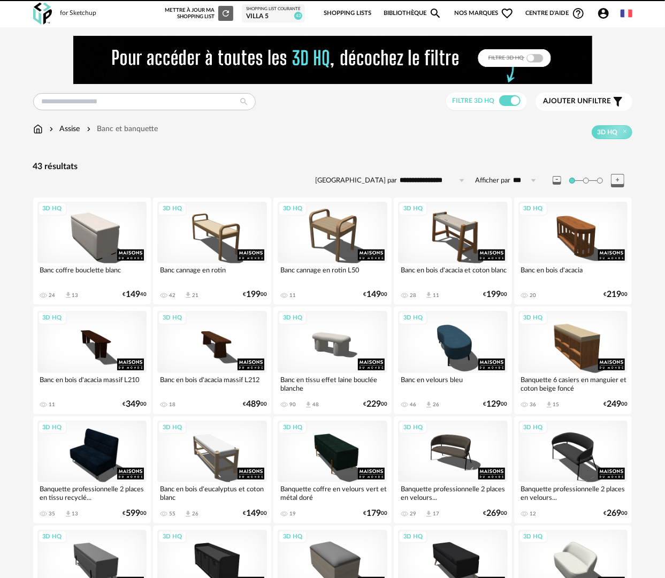
click at [71, 128] on div "Assise" at bounding box center [63, 129] width 33 height 11
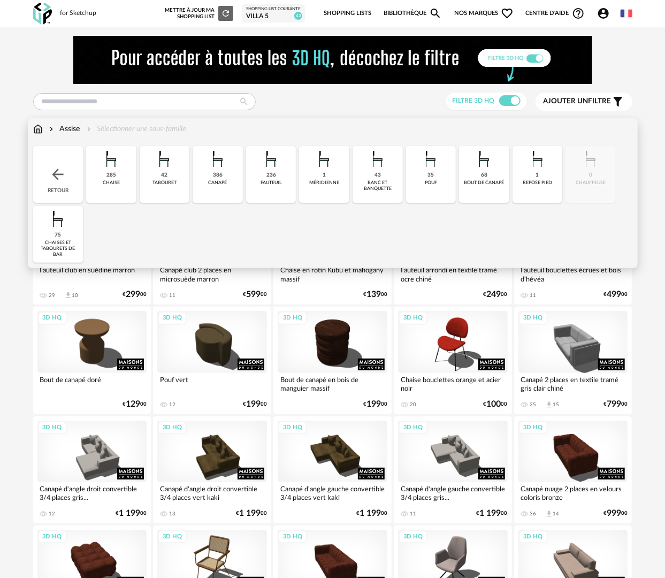
click at [426, 189] on div "35 pouf" at bounding box center [431, 174] width 50 height 57
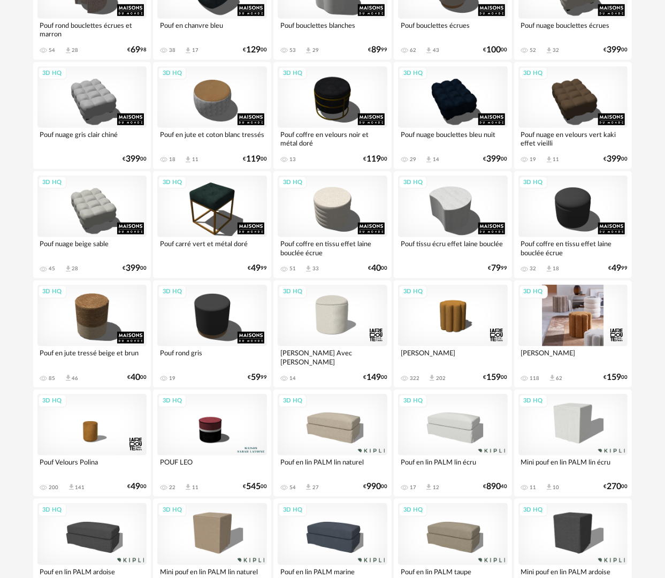
scroll to position [265, 0]
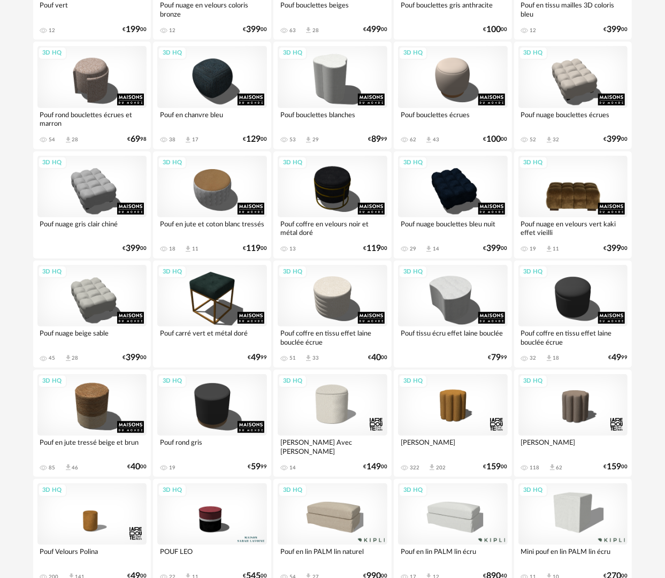
click at [592, 207] on div "3D HQ" at bounding box center [574, 187] width 110 height 62
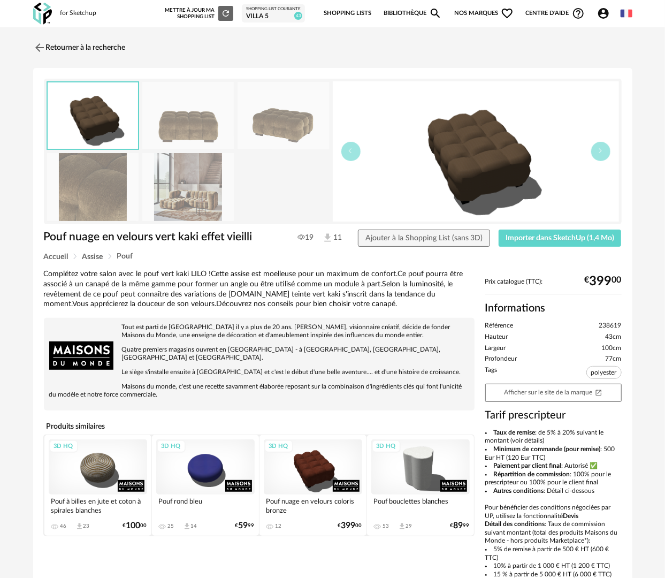
click at [179, 185] on img at bounding box center [188, 187] width 92 height 68
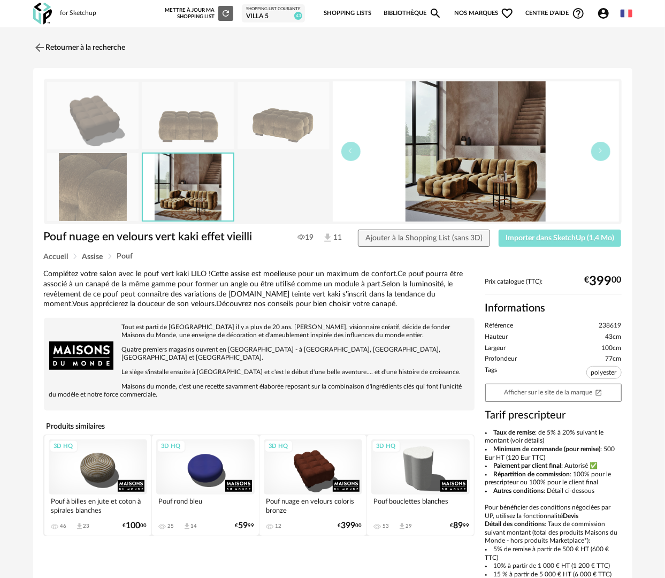
click at [558, 239] on span "Importer dans SketchUp (1,4 Mo)" at bounding box center [560, 237] width 109 height 7
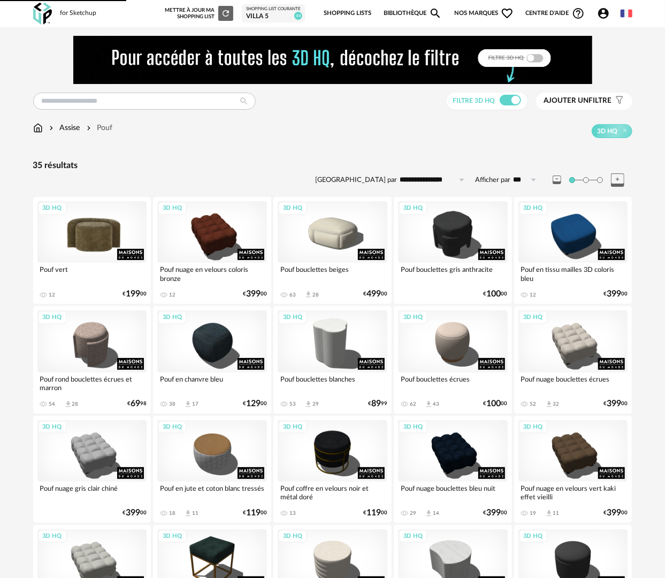
click at [84, 237] on div "3D HQ" at bounding box center [92, 232] width 110 height 62
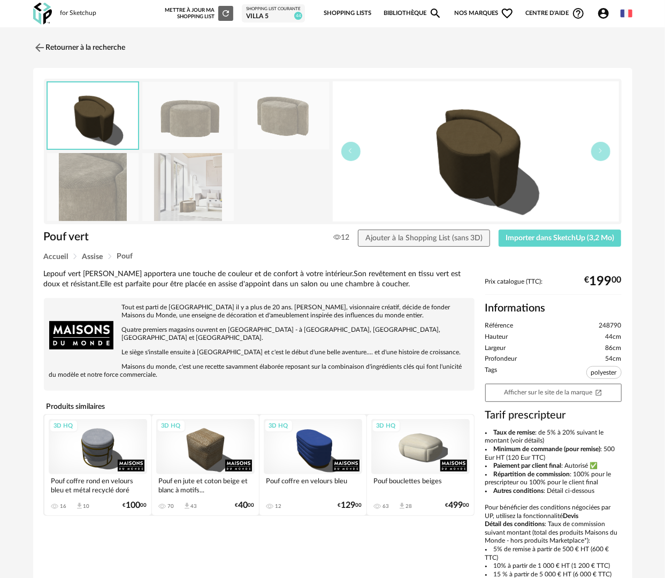
click at [185, 217] on img at bounding box center [188, 187] width 92 height 68
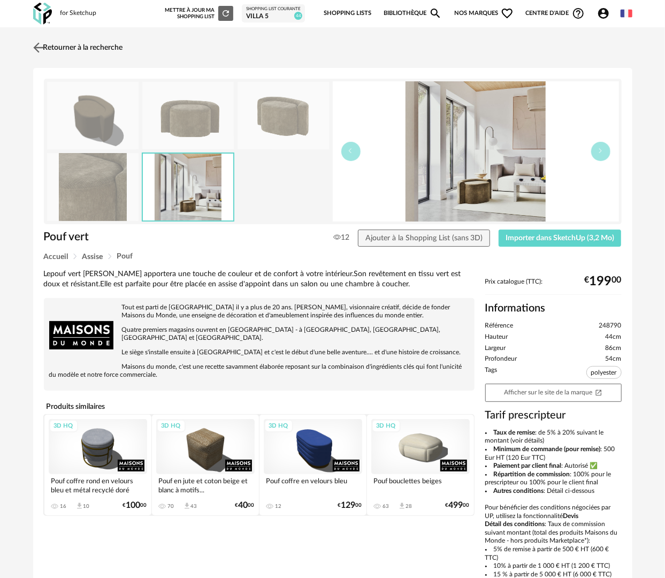
click at [69, 50] on link "Retourner à la recherche" at bounding box center [77, 48] width 93 height 24
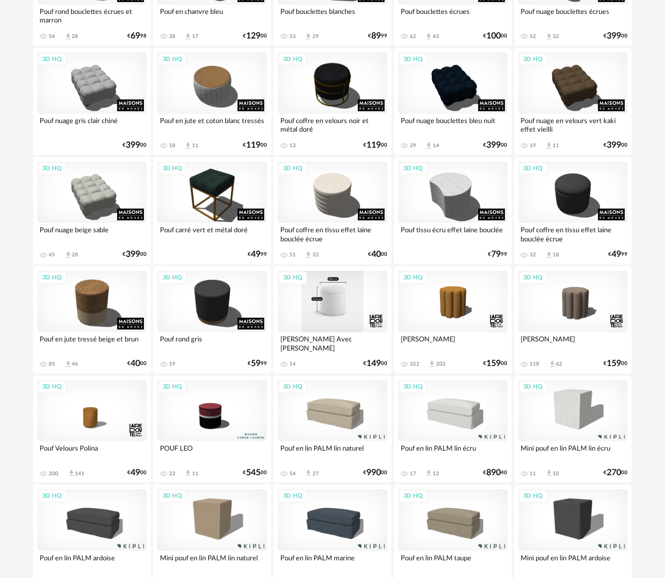
scroll to position [425, 0]
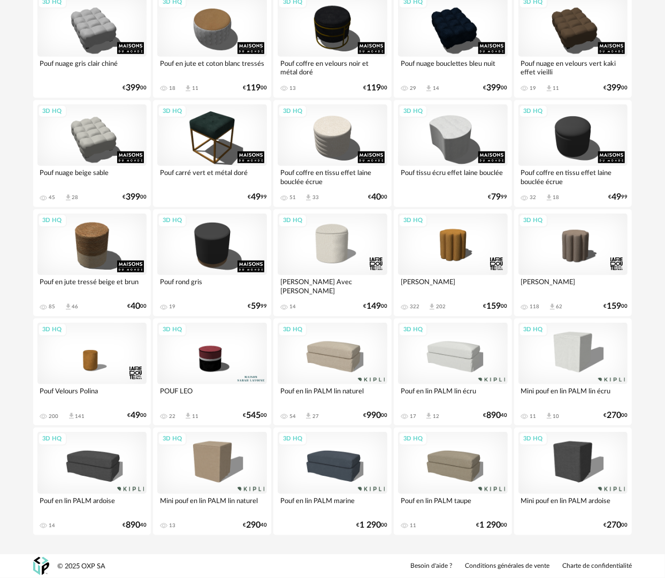
click at [335, 358] on div "3D HQ" at bounding box center [333, 354] width 110 height 62
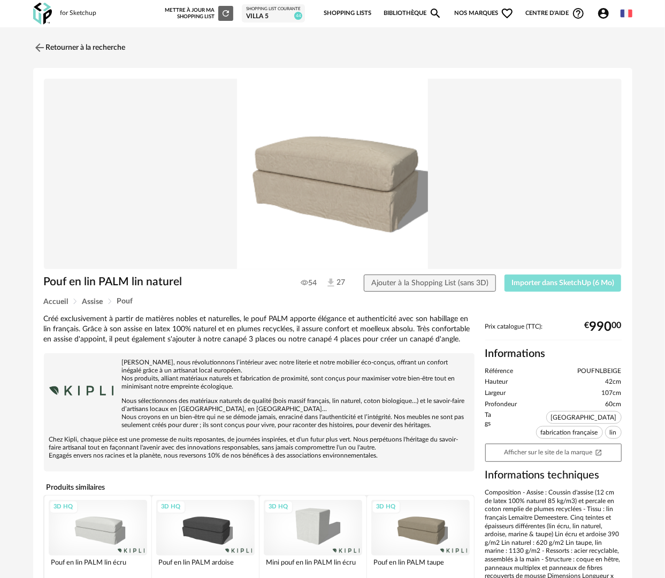
click at [514, 283] on span "Importer dans SketchUp (6 Mo)" at bounding box center [563, 282] width 103 height 7
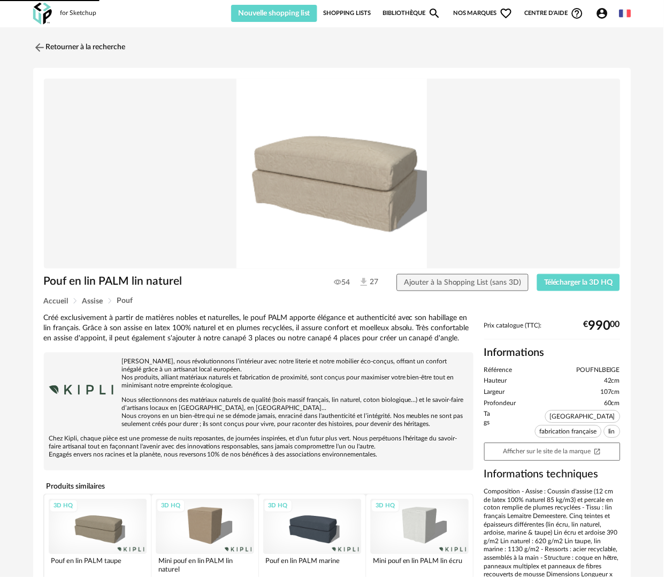
click at [407, 12] on link "Bibliothèque Magnify icon" at bounding box center [413, 13] width 59 height 17
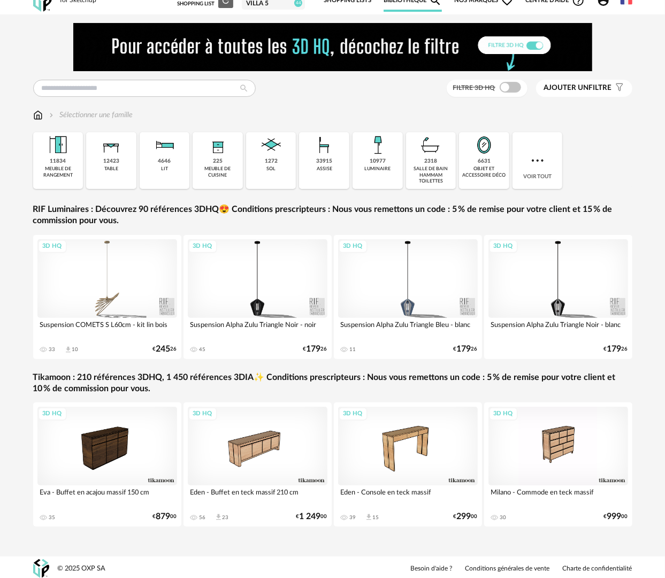
scroll to position [15, 0]
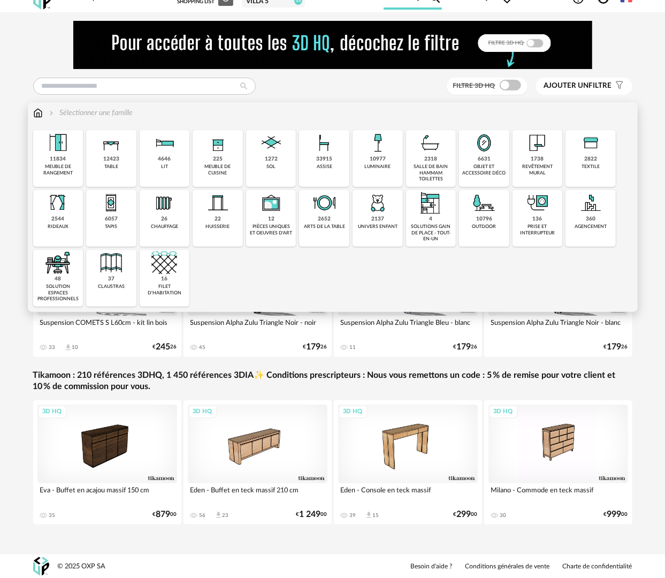
click at [114, 166] on div "table" at bounding box center [111, 167] width 14 height 6
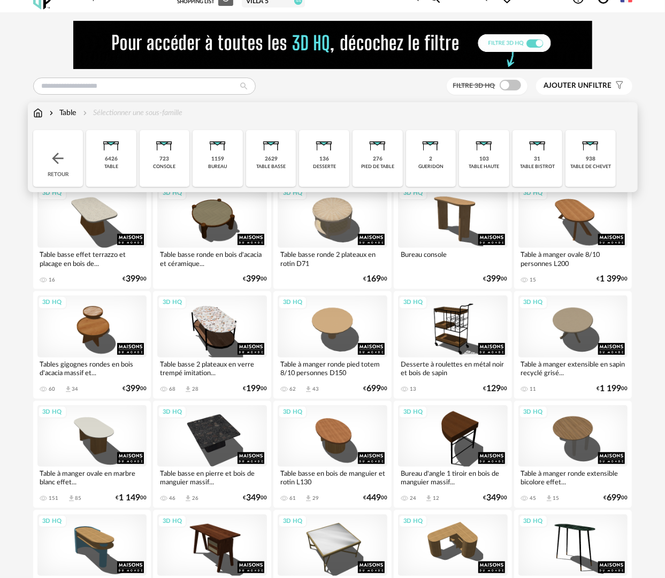
click at [156, 162] on div "723 console" at bounding box center [165, 158] width 50 height 57
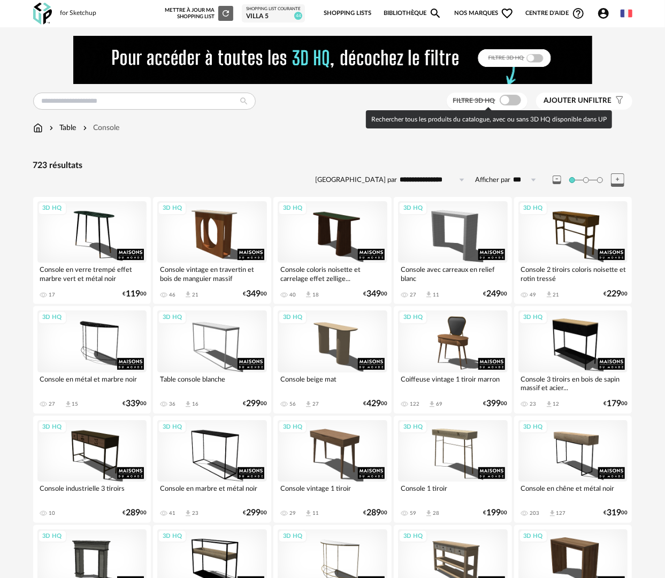
click at [506, 103] on span at bounding box center [510, 100] width 21 height 11
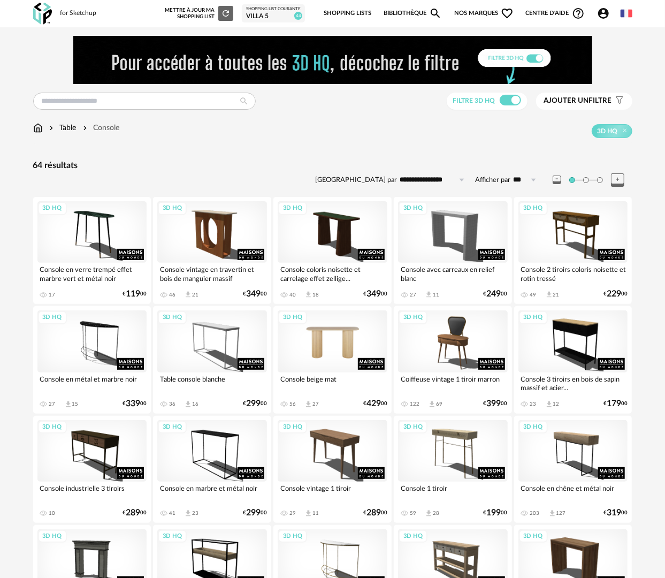
click at [360, 343] on div "3D HQ" at bounding box center [333, 341] width 110 height 62
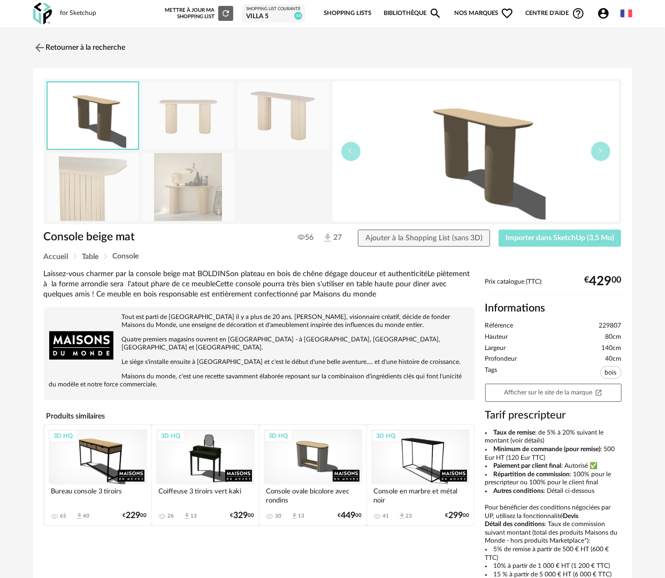
click at [520, 240] on span "Importer dans SketchUp (3,5 Mo)" at bounding box center [560, 237] width 109 height 7
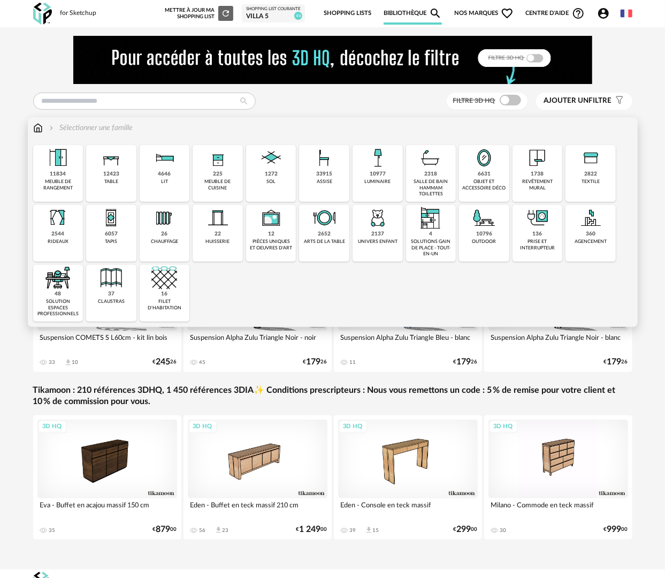
click at [495, 187] on div "objet et accessoire déco" at bounding box center [484, 185] width 44 height 12
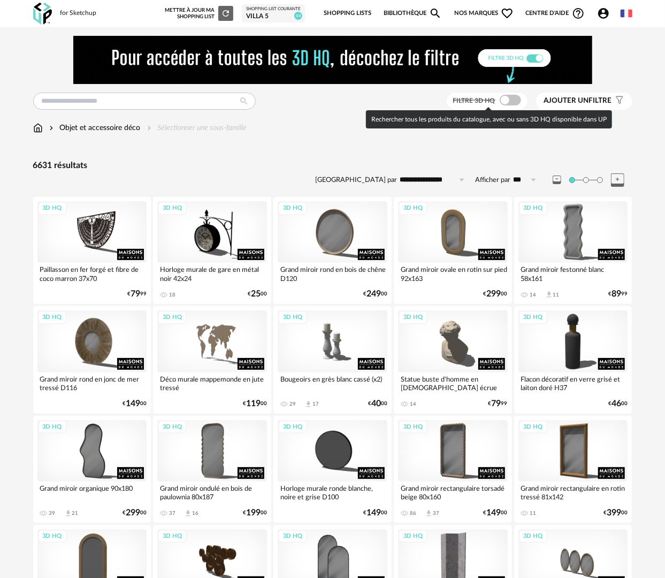
click at [505, 97] on span at bounding box center [510, 100] width 21 height 11
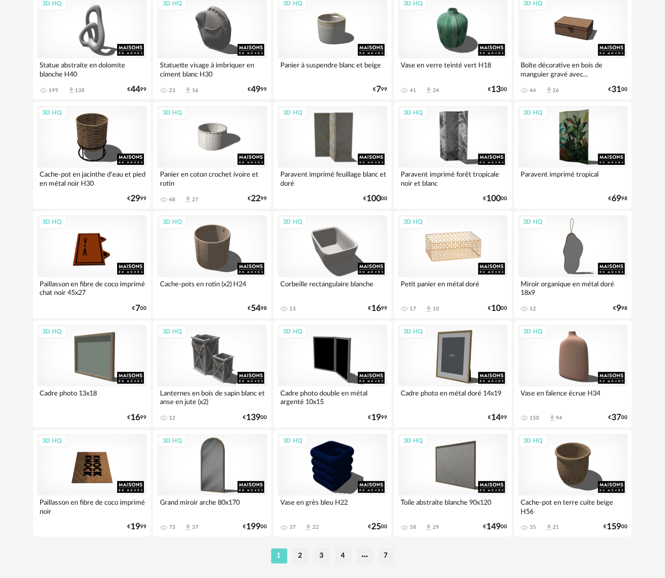
scroll to position [1871, 0]
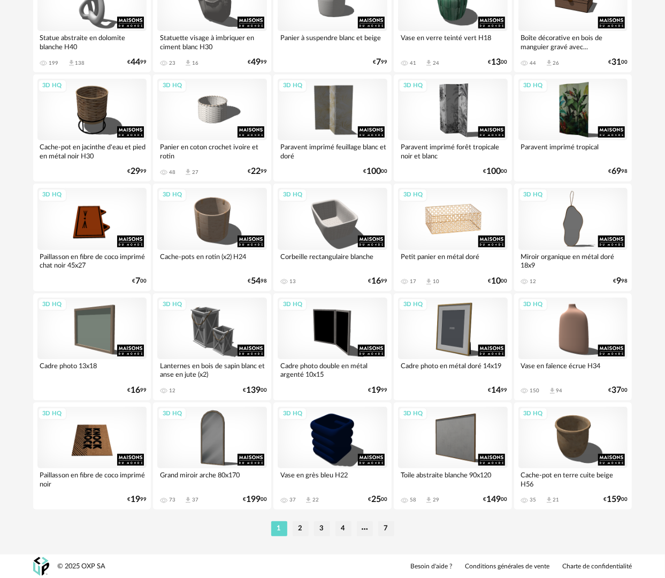
click at [454, 234] on div "3D HQ" at bounding box center [453, 219] width 110 height 62
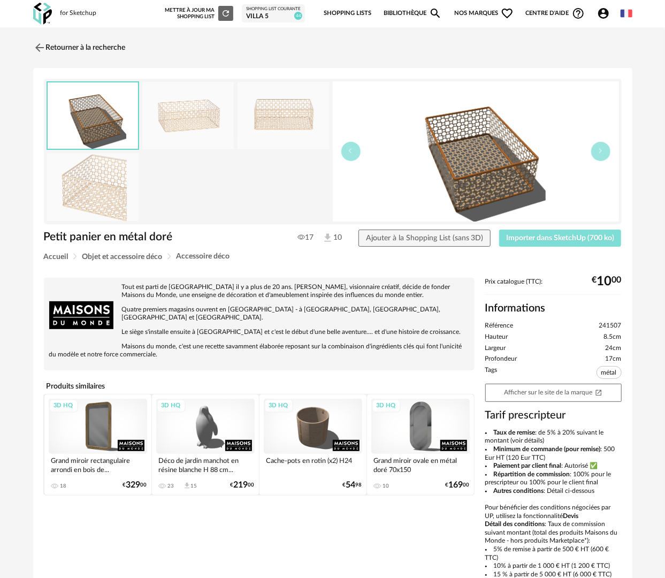
click at [571, 238] on span "Importer dans SketchUp (700 ko)" at bounding box center [560, 237] width 108 height 7
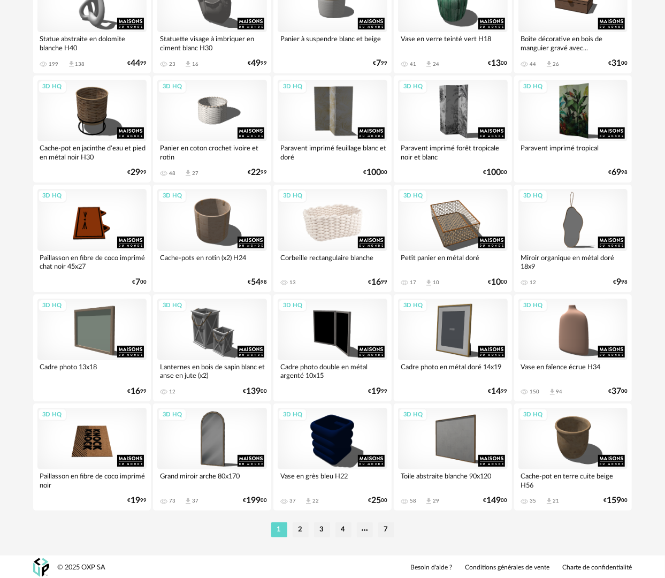
scroll to position [1871, 0]
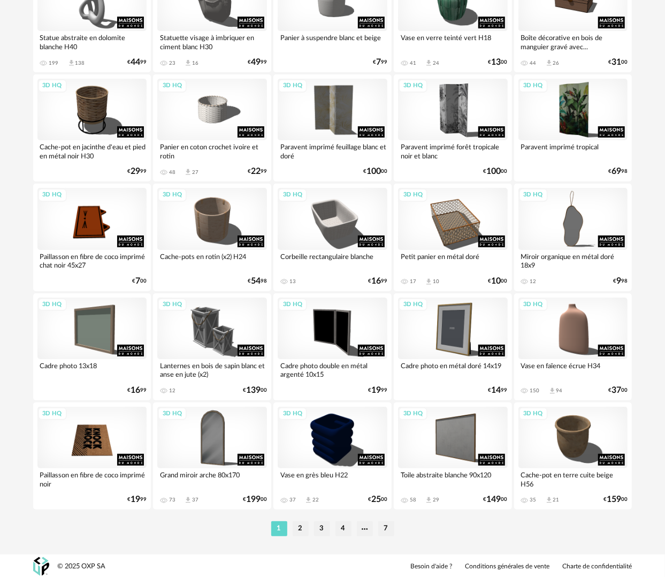
click at [304, 536] on div "1 2 3 4 7" at bounding box center [332, 528] width 599 height 17
click at [300, 528] on li "2" at bounding box center [301, 528] width 16 height 15
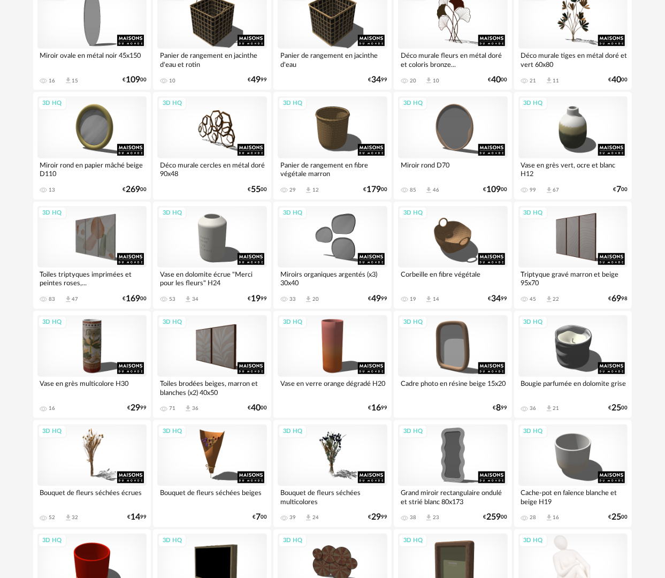
scroll to position [428, 0]
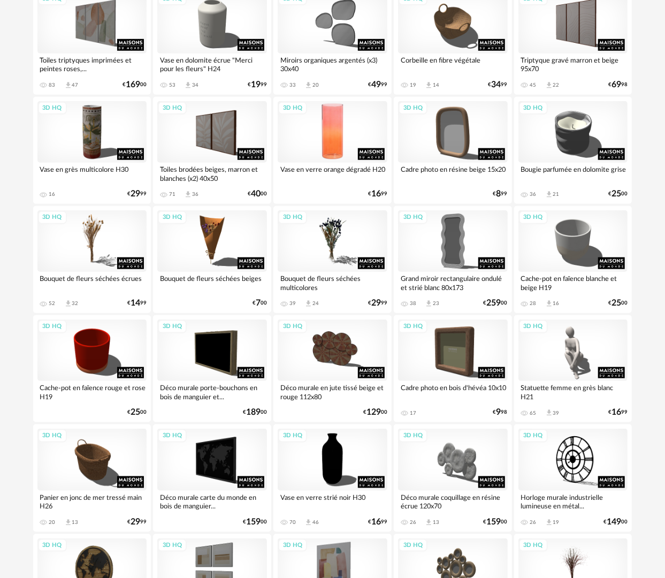
click at [336, 155] on div "3D HQ" at bounding box center [333, 132] width 110 height 62
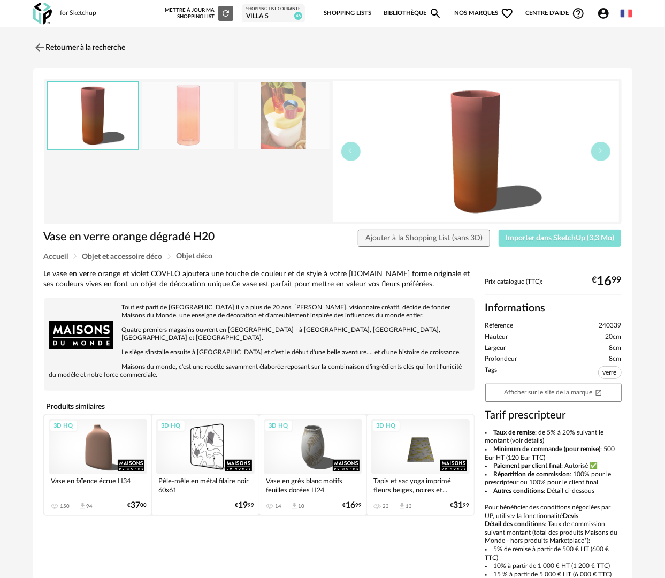
click at [559, 234] on span "Importer dans SketchUp (3,3 Mo)" at bounding box center [560, 237] width 109 height 7
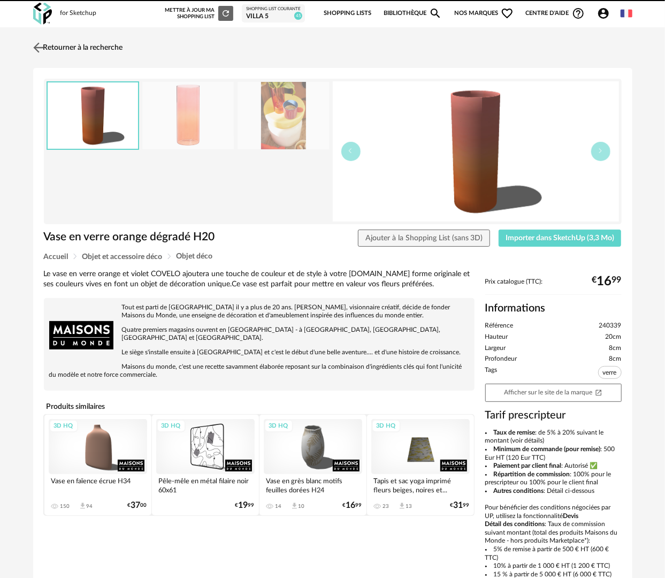
click at [62, 46] on link "Retourner à la recherche" at bounding box center [77, 48] width 93 height 24
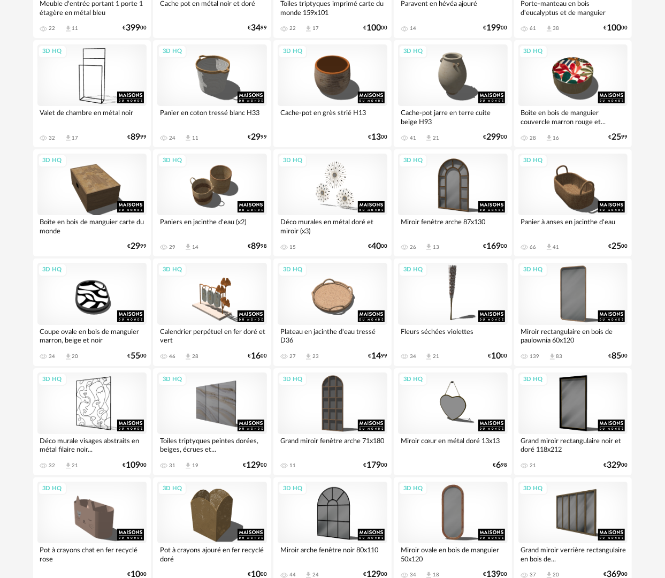
scroll to position [1871, 0]
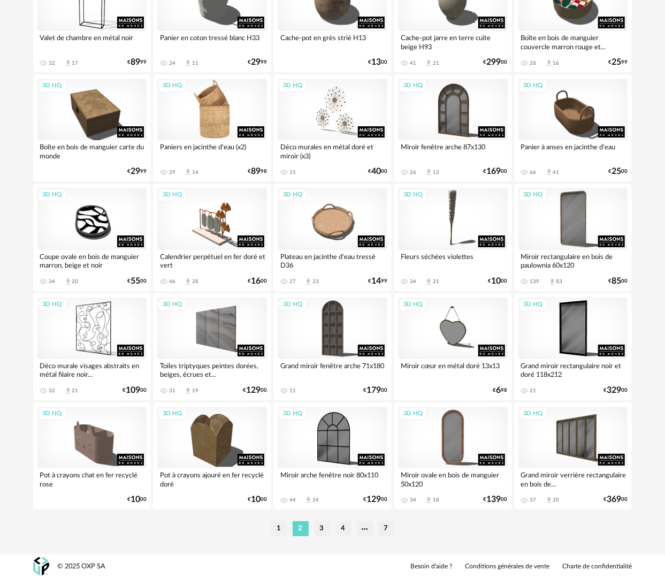
click at [228, 109] on div "3D HQ" at bounding box center [212, 110] width 110 height 62
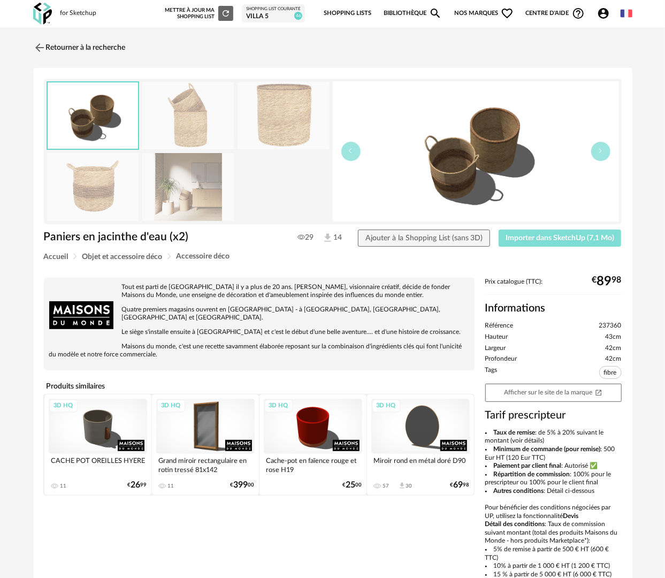
click at [557, 242] on button "Importer dans SketchUp (7,1 Mo)" at bounding box center [560, 238] width 123 height 17
click at [92, 48] on link "Retourner à la recherche" at bounding box center [77, 48] width 93 height 24
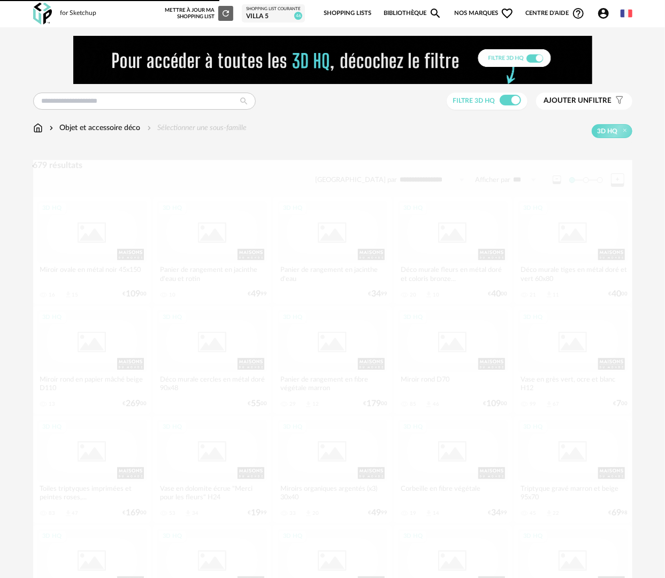
scroll to position [1871, 0]
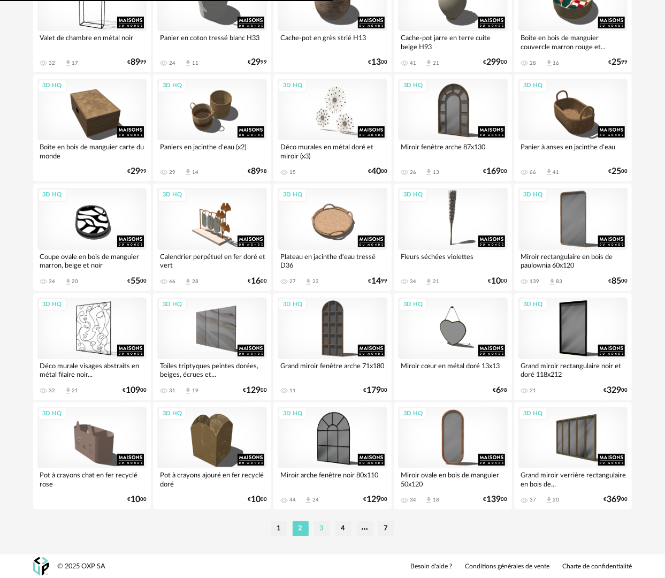
click at [323, 536] on li "3" at bounding box center [322, 528] width 16 height 15
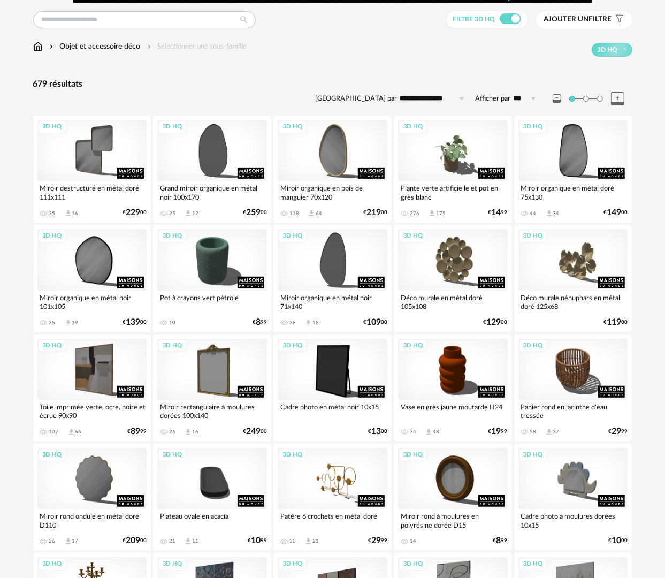
scroll to position [107, 0]
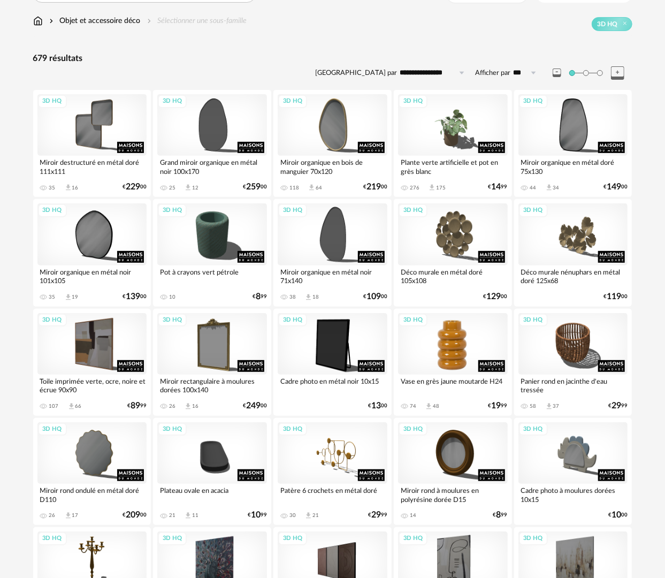
click at [481, 342] on div "3D HQ" at bounding box center [453, 344] width 110 height 62
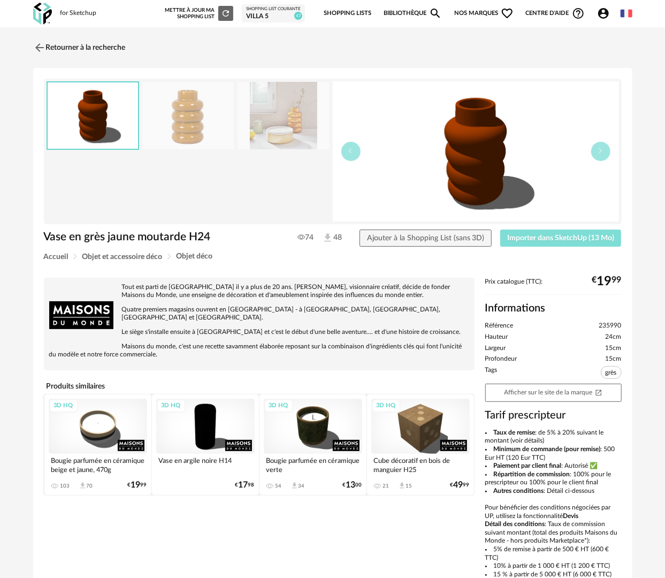
click at [581, 242] on button "Importer dans SketchUp (13 Mo)" at bounding box center [560, 238] width 121 height 17
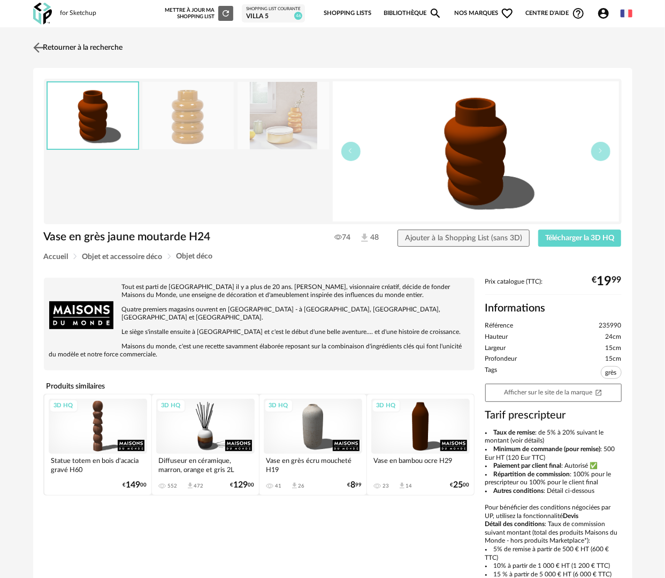
click at [67, 49] on link "Retourner à la recherche" at bounding box center [77, 48] width 93 height 24
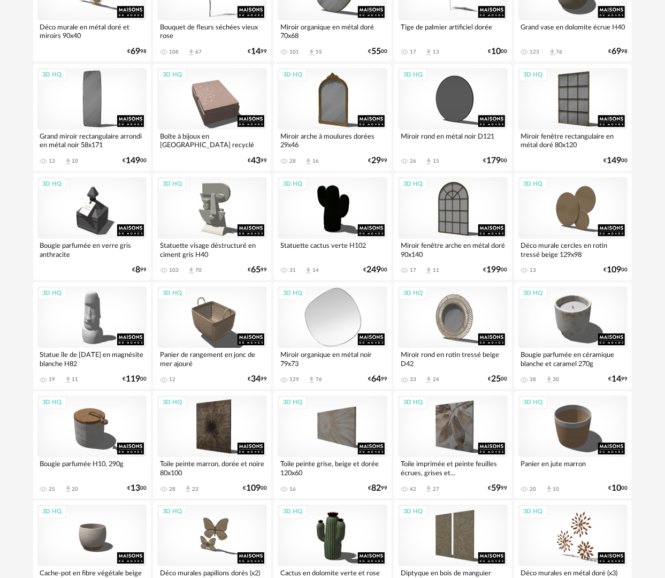
scroll to position [1499, 0]
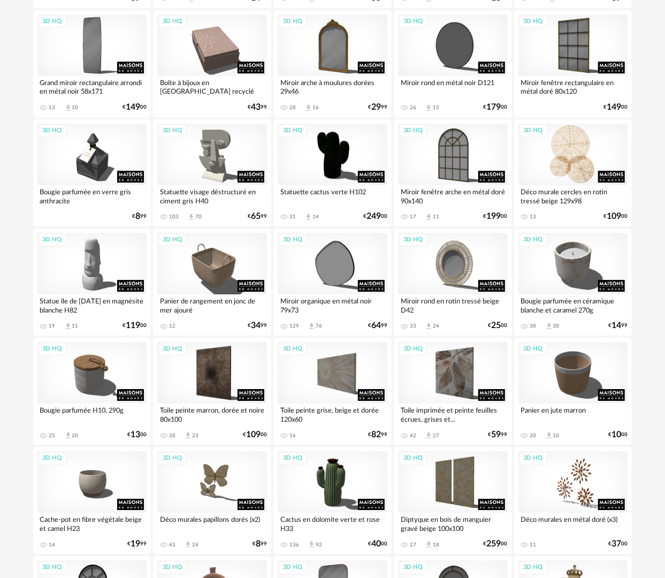
click at [582, 151] on div "3D HQ" at bounding box center [574, 155] width 110 height 62
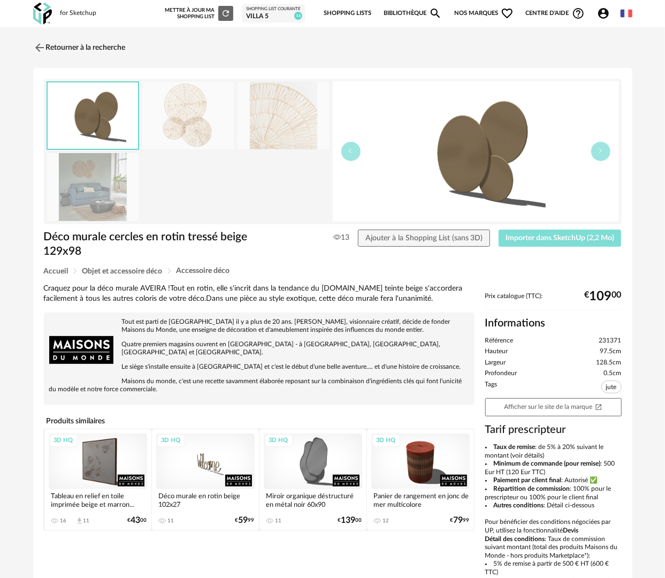
click at [549, 234] on span "Importer dans SketchUp (2,2 Mo)" at bounding box center [560, 237] width 109 height 7
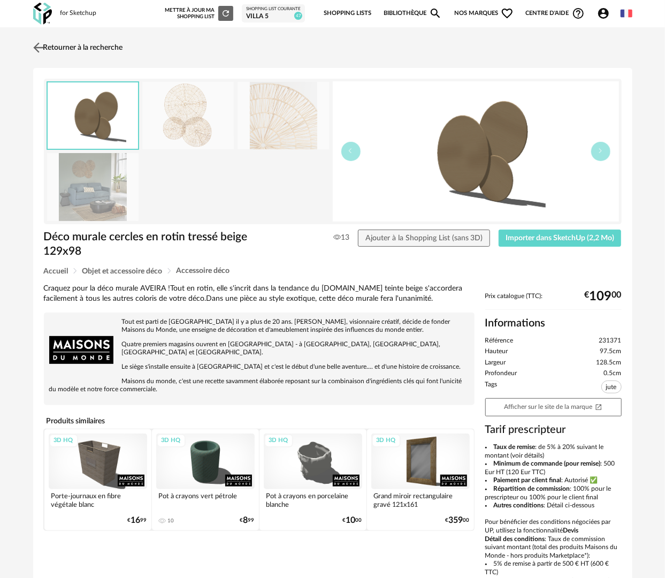
click at [95, 44] on link "Retourner à la recherche" at bounding box center [77, 48] width 93 height 24
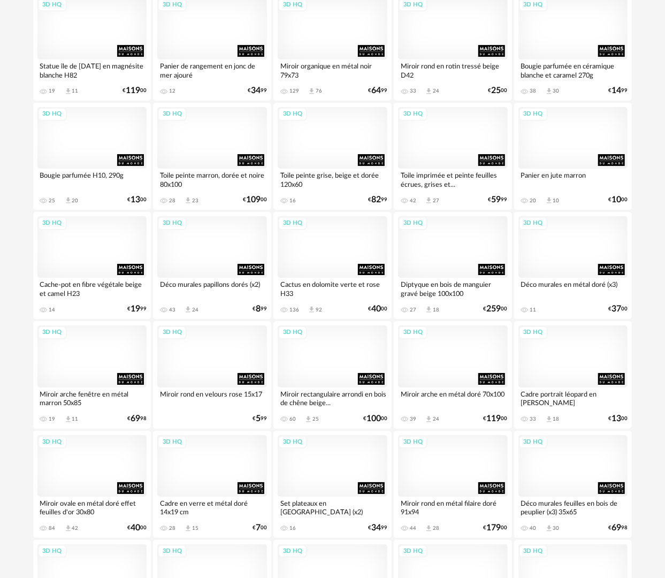
scroll to position [1871, 0]
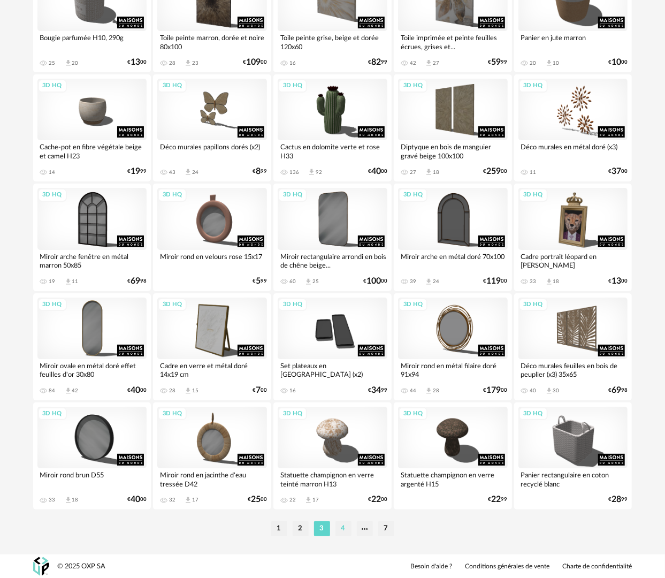
click at [343, 526] on li "4" at bounding box center [344, 528] width 16 height 15
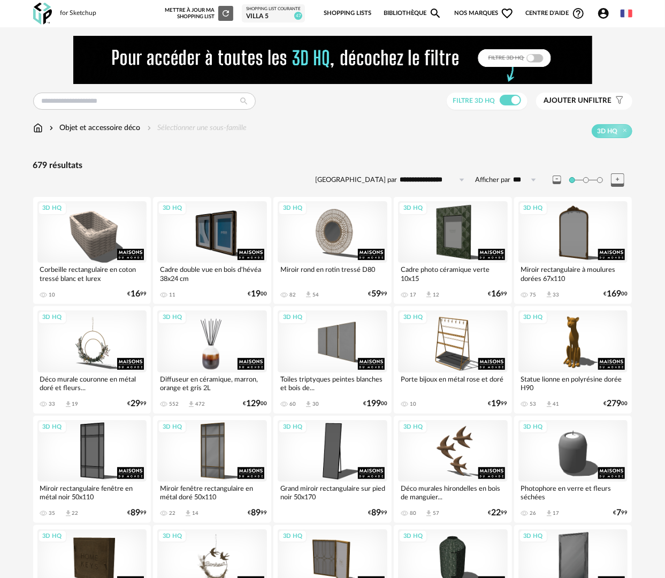
click at [207, 360] on div "3D HQ" at bounding box center [212, 341] width 110 height 62
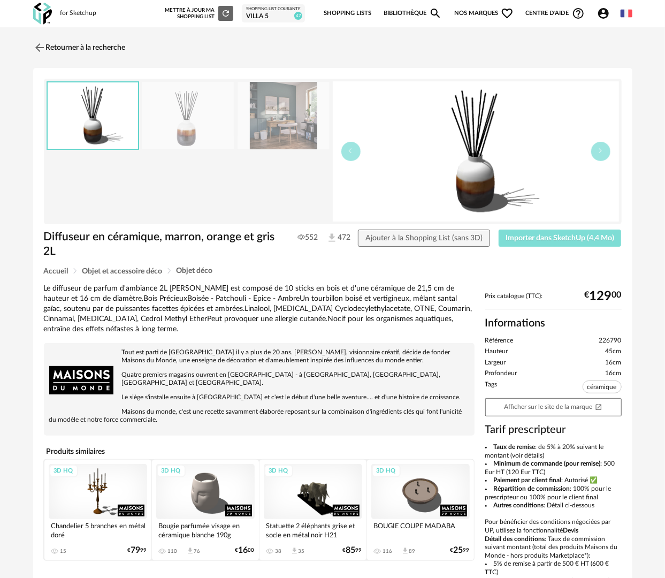
click at [517, 241] on button "Importer dans SketchUp (4,4 Mo)" at bounding box center [560, 238] width 123 height 17
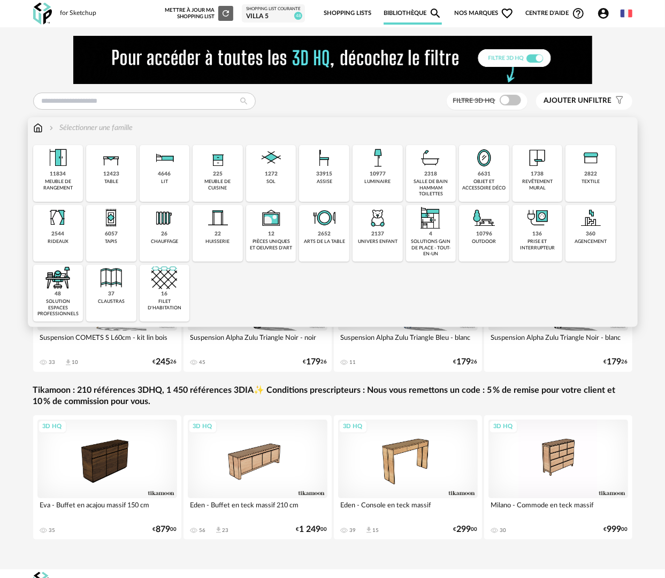
click at [492, 186] on div "objet et accessoire déco" at bounding box center [484, 185] width 44 height 12
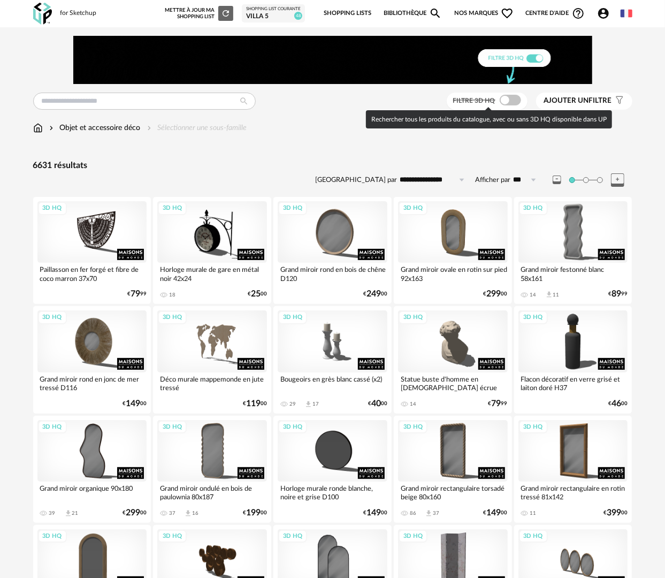
click at [514, 97] on span at bounding box center [510, 100] width 21 height 11
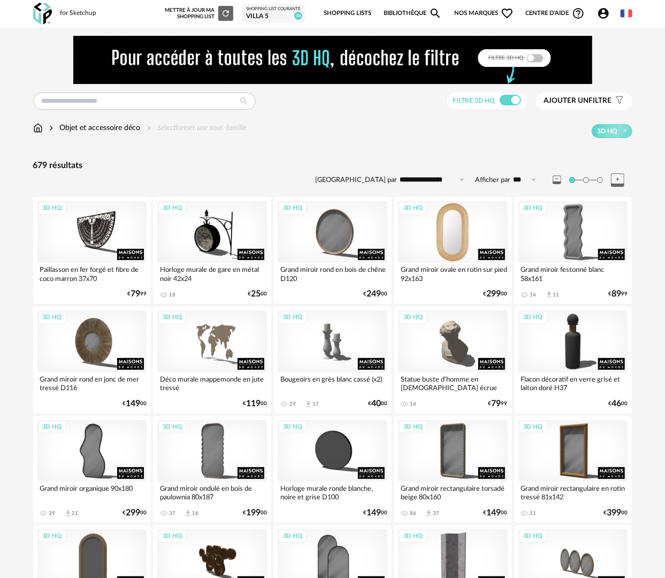
click at [485, 222] on div "3D HQ" at bounding box center [453, 232] width 110 height 62
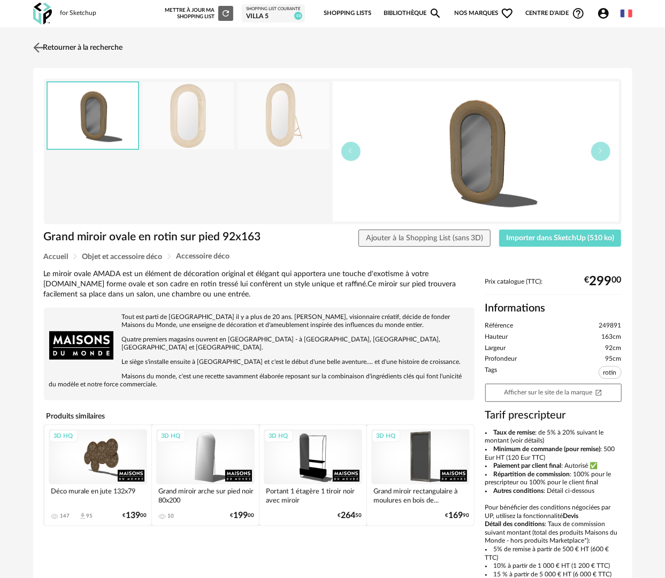
click at [114, 43] on link "Retourner à la recherche" at bounding box center [77, 48] width 93 height 24
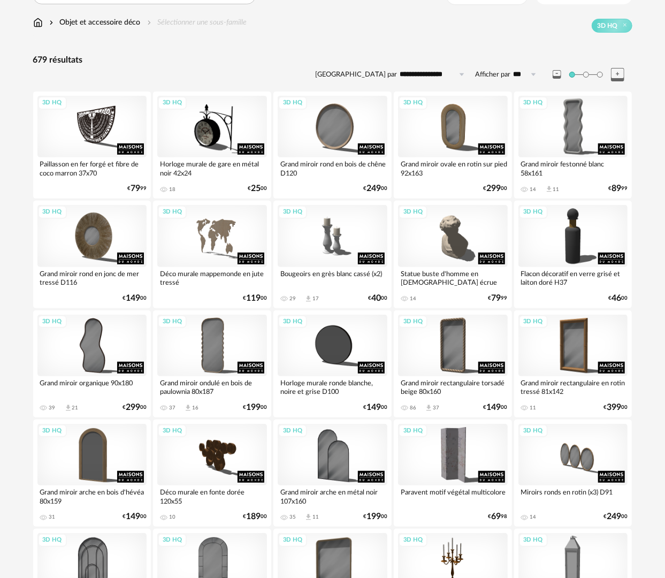
scroll to position [107, 0]
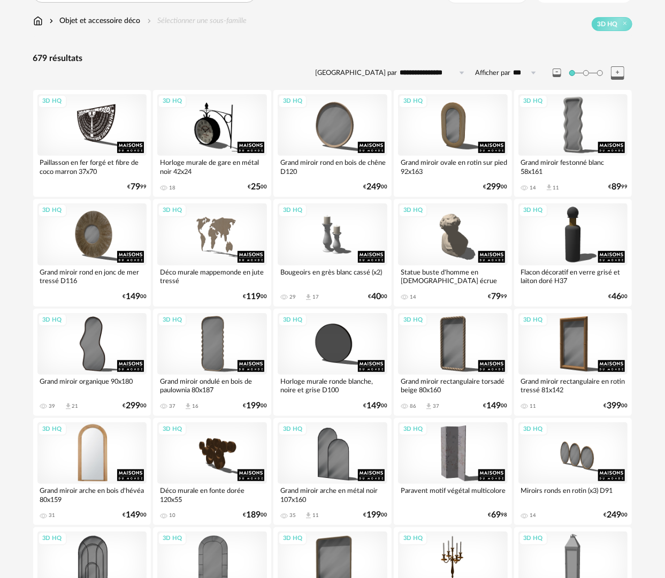
click at [113, 446] on div "3D HQ" at bounding box center [92, 453] width 110 height 62
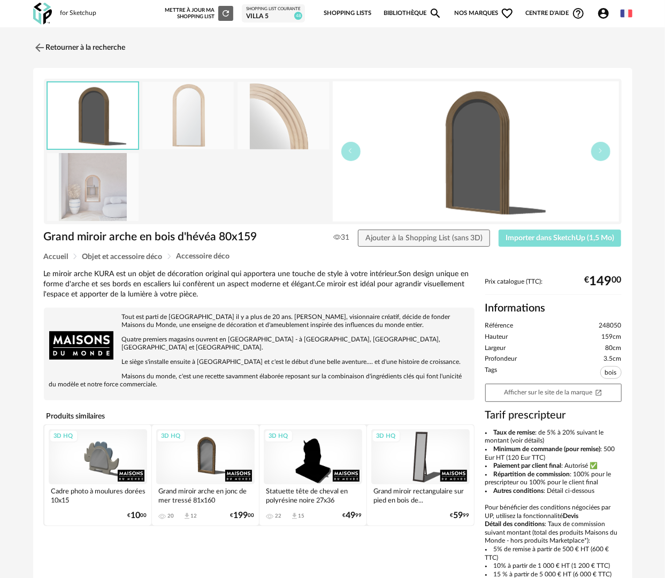
click at [545, 233] on button "Importer dans SketchUp (1,5 Mo)" at bounding box center [560, 238] width 123 height 17
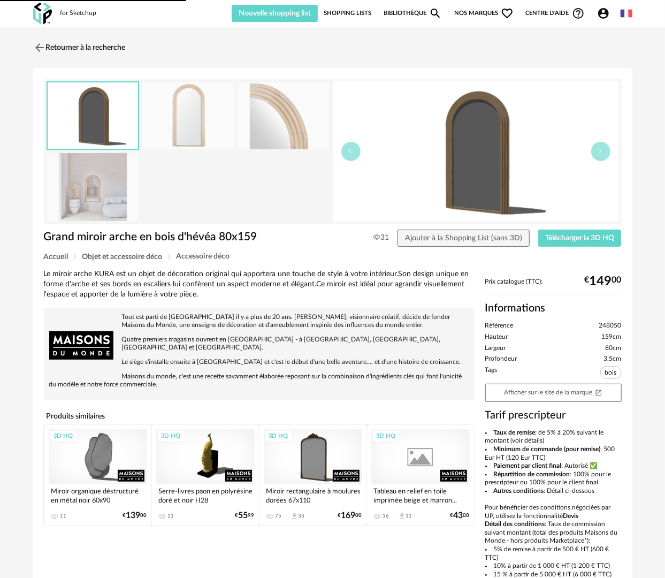
click at [406, 11] on link "Bibliothèque Magnify icon" at bounding box center [413, 13] width 59 height 17
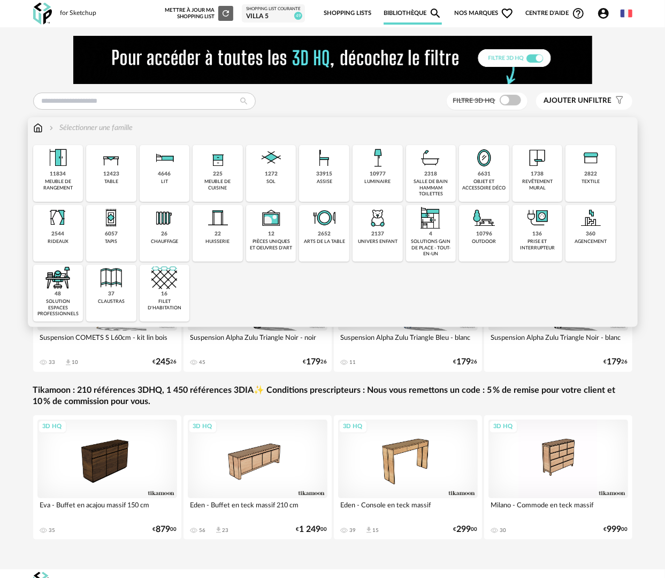
drag, startPoint x: 488, startPoint y: 174, endPoint x: 445, endPoint y: 195, distance: 47.4
click at [489, 174] on div "6631" at bounding box center [484, 174] width 13 height 7
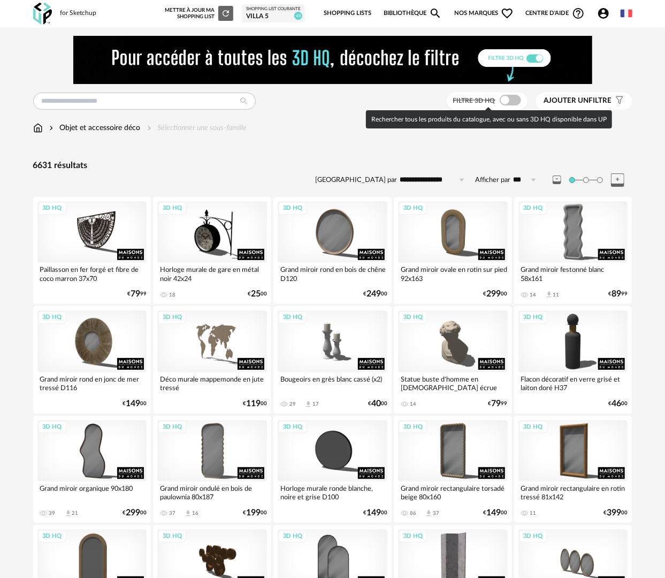
click at [502, 101] on span at bounding box center [510, 100] width 21 height 11
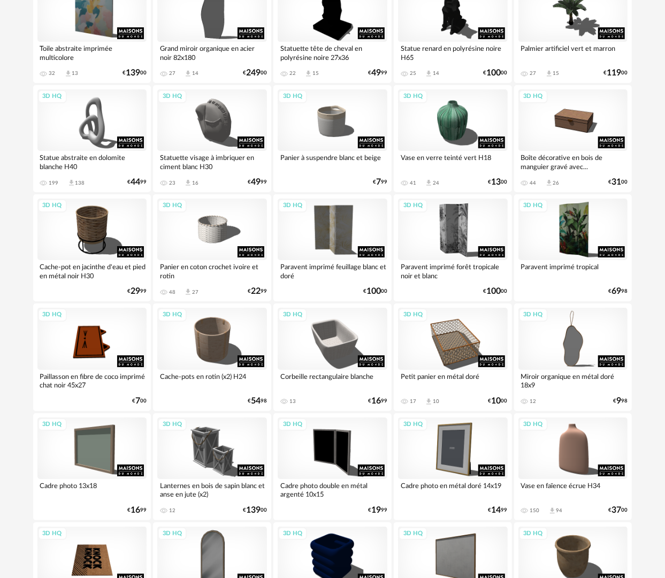
scroll to position [1871, 0]
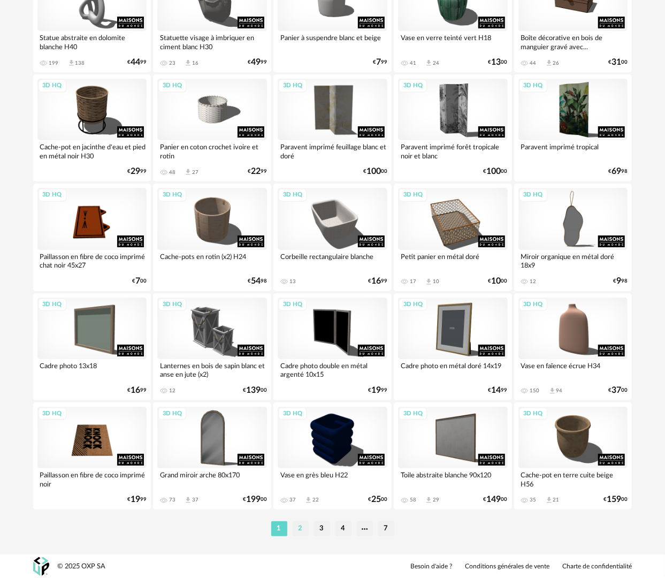
click at [304, 529] on li "2" at bounding box center [301, 528] width 16 height 15
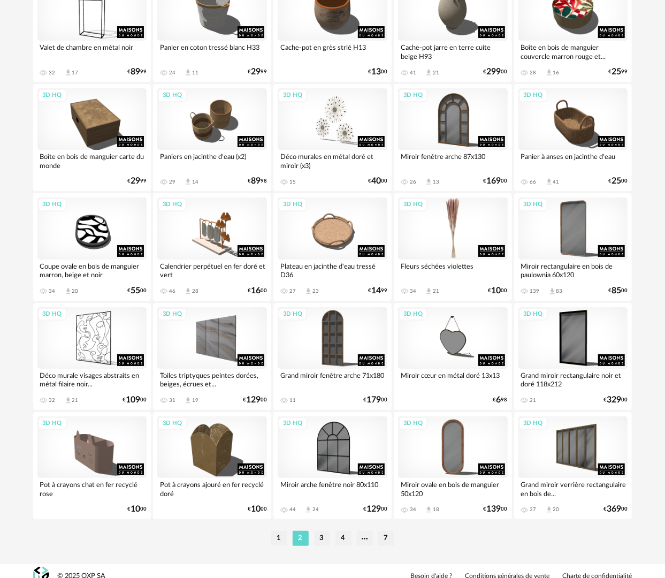
scroll to position [1871, 0]
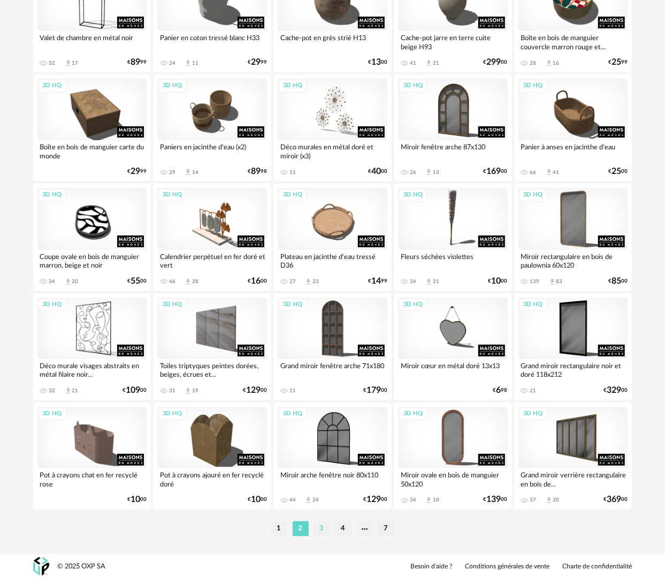
click at [326, 530] on li "3" at bounding box center [322, 528] width 16 height 15
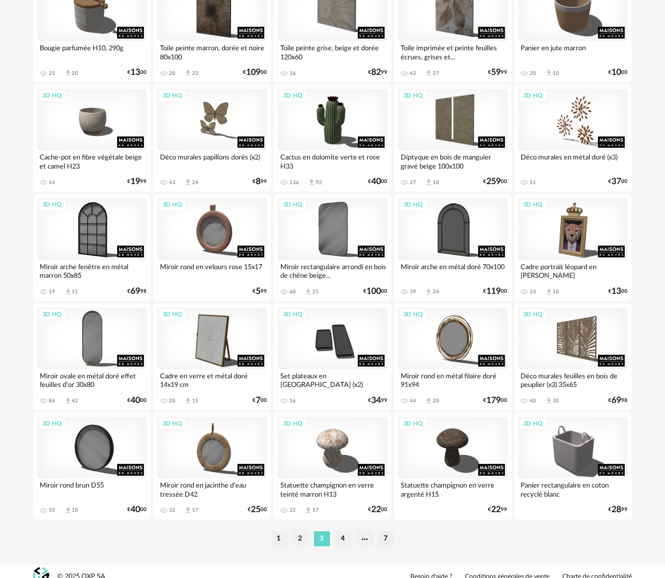
scroll to position [1871, 0]
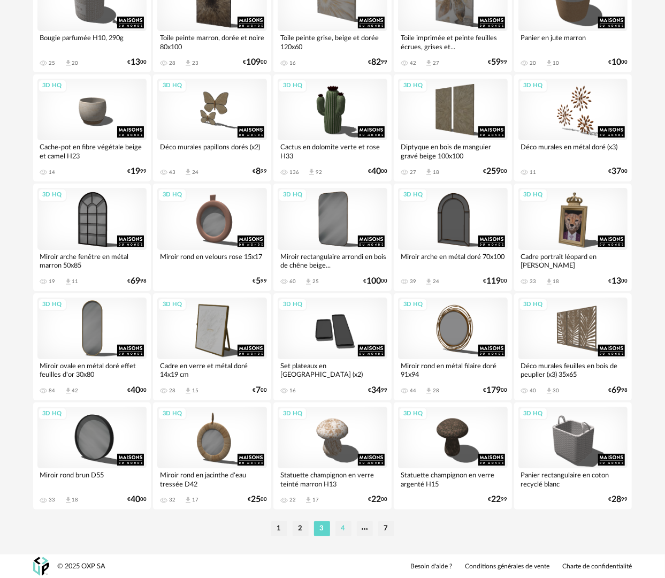
click at [344, 531] on li "4" at bounding box center [344, 528] width 16 height 15
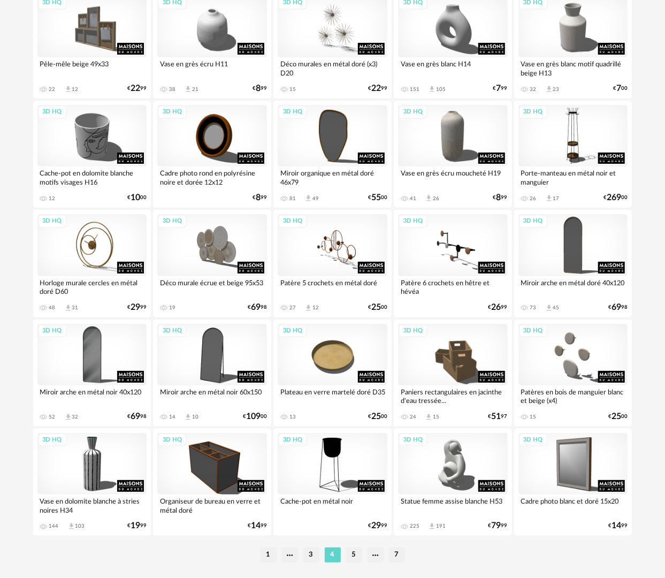
scroll to position [1871, 0]
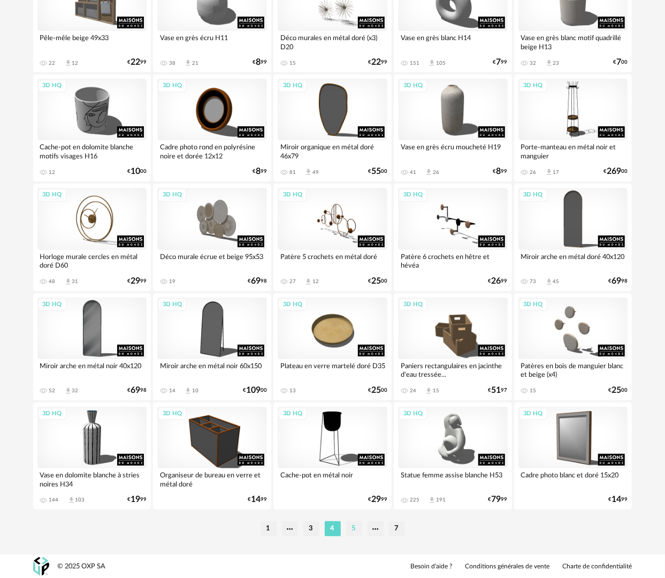
click at [353, 531] on li "5" at bounding box center [354, 528] width 16 height 15
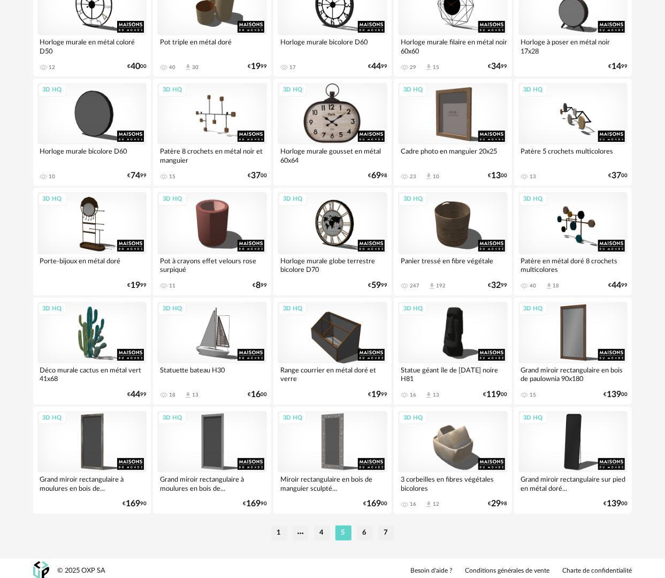
scroll to position [1871, 0]
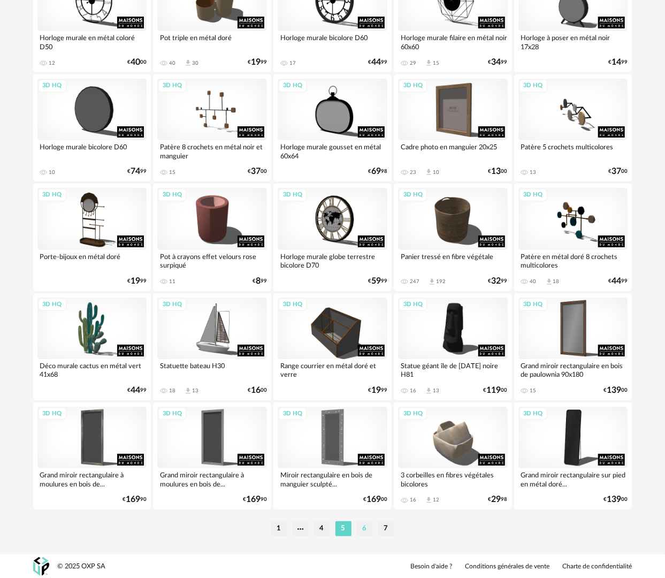
click at [362, 528] on li "6" at bounding box center [365, 528] width 16 height 15
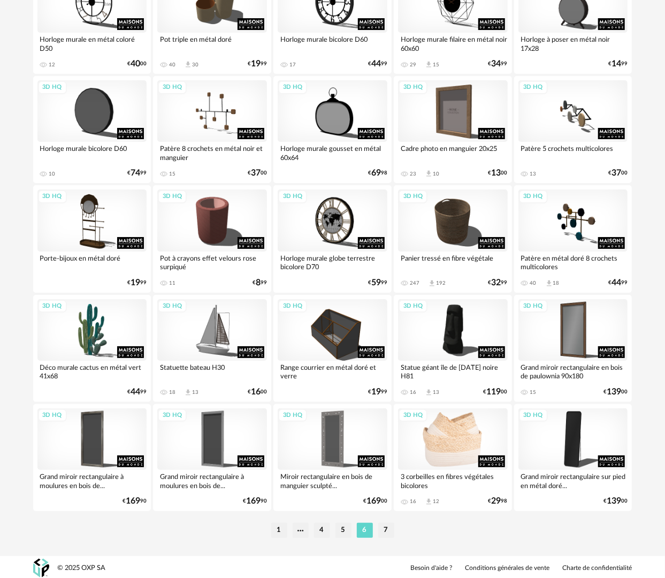
scroll to position [1871, 0]
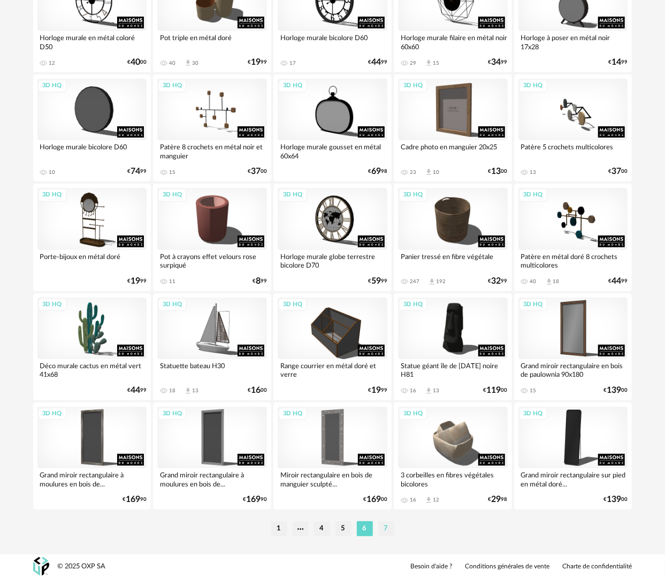
click at [385, 527] on li "7" at bounding box center [386, 528] width 16 height 15
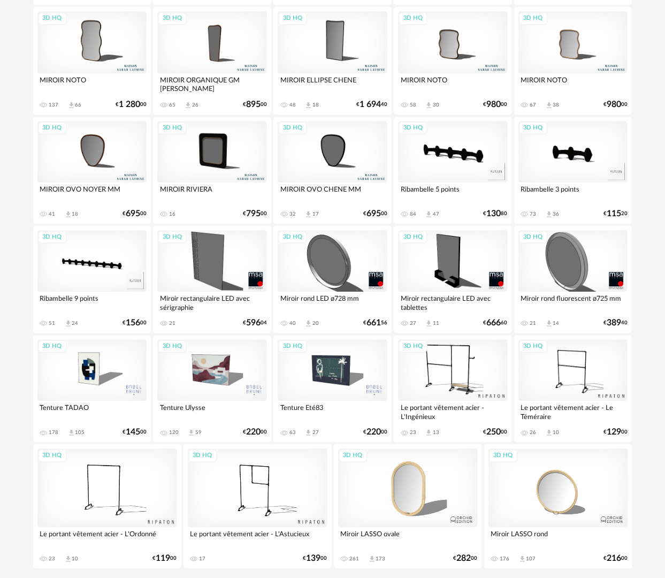
scroll to position [1451, 0]
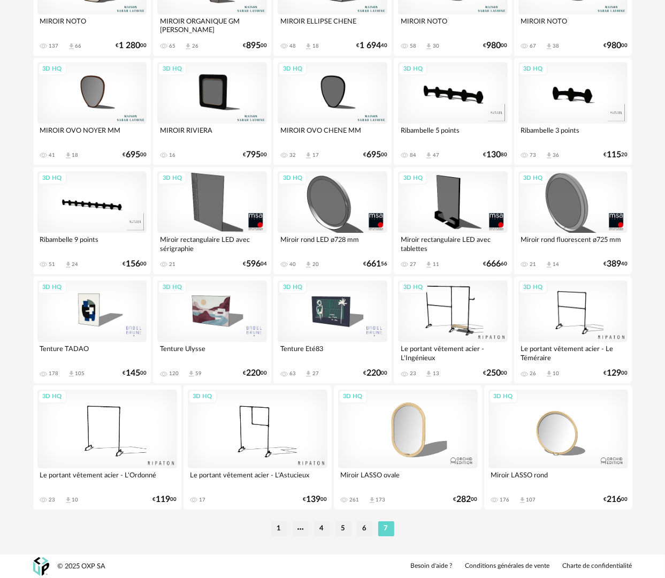
click at [283, 528] on li "1" at bounding box center [279, 528] width 16 height 15
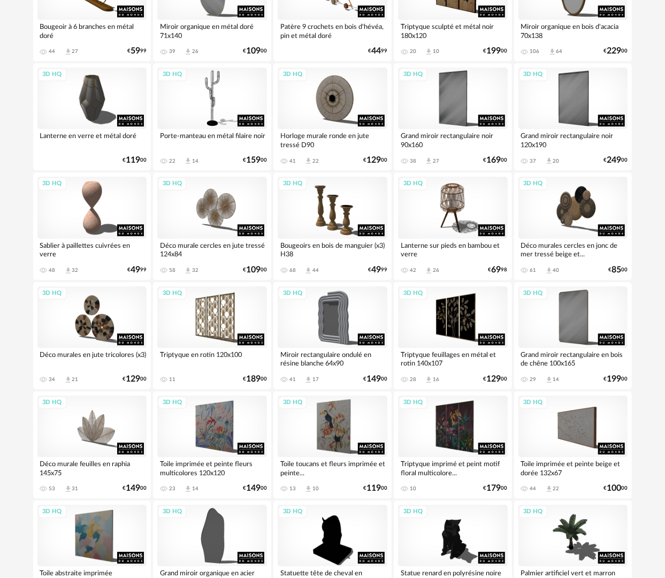
scroll to position [1231, 0]
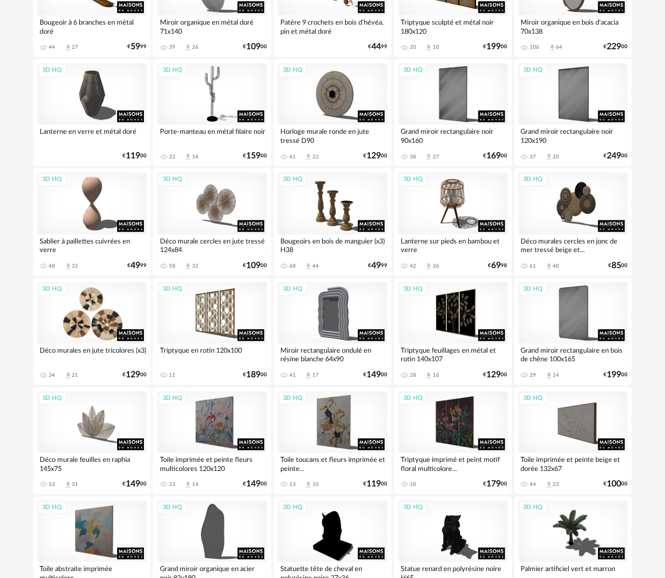
click at [98, 330] on div "3D HQ" at bounding box center [92, 313] width 110 height 62
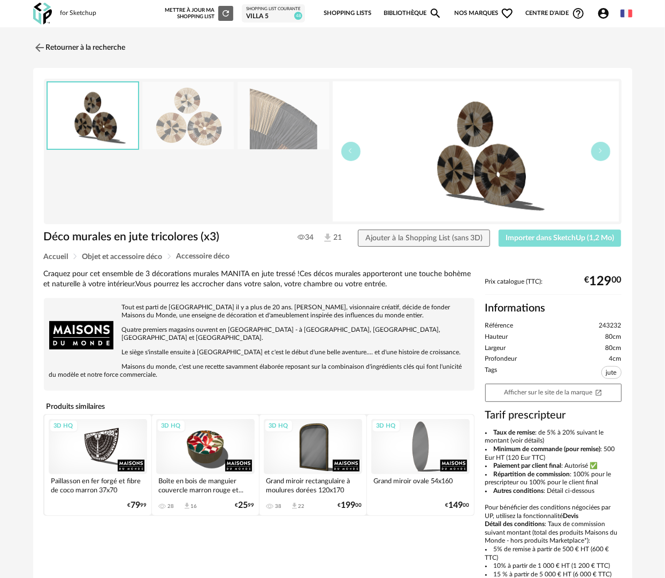
click at [533, 235] on span "Importer dans SketchUp (1,2 Mo)" at bounding box center [560, 237] width 109 height 7
